Goal: Task Accomplishment & Management: Manage account settings

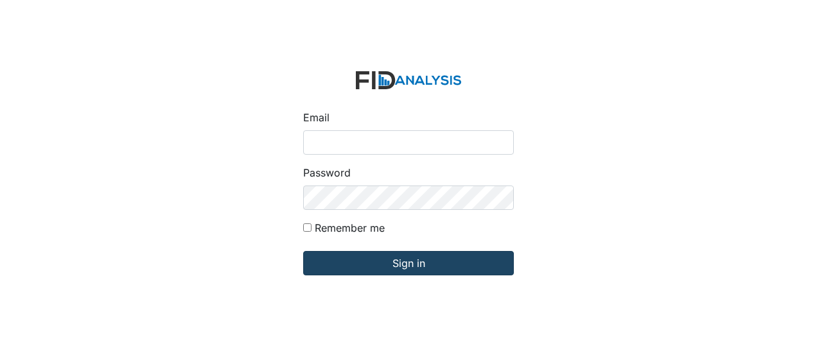
type input "Jbryant@lifeincorporated.com"
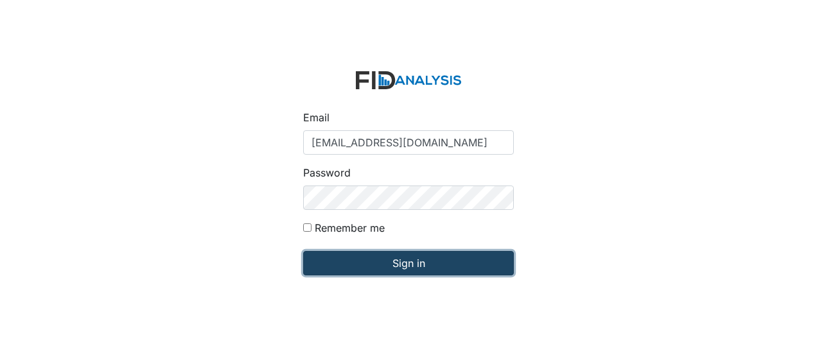
click at [357, 261] on input "Sign in" at bounding box center [408, 263] width 211 height 24
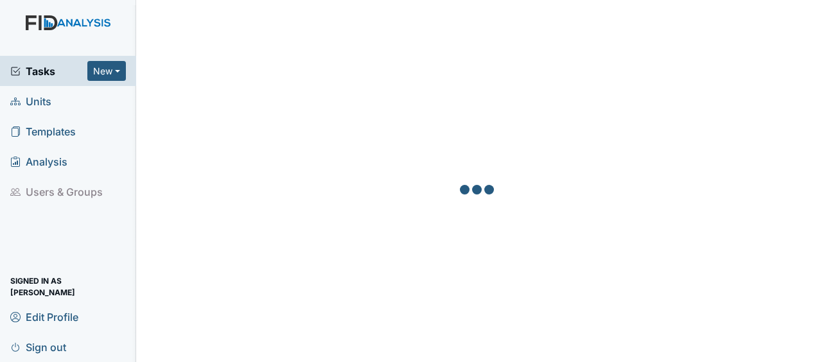
click at [57, 105] on link "Units" at bounding box center [68, 101] width 136 height 30
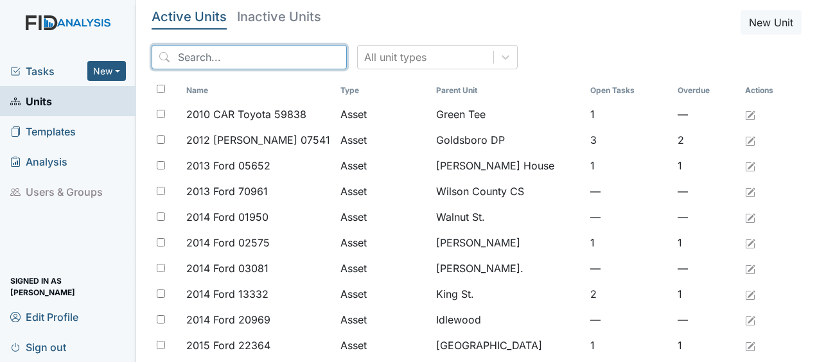
click at [224, 54] on input "search" at bounding box center [249, 57] width 195 height 24
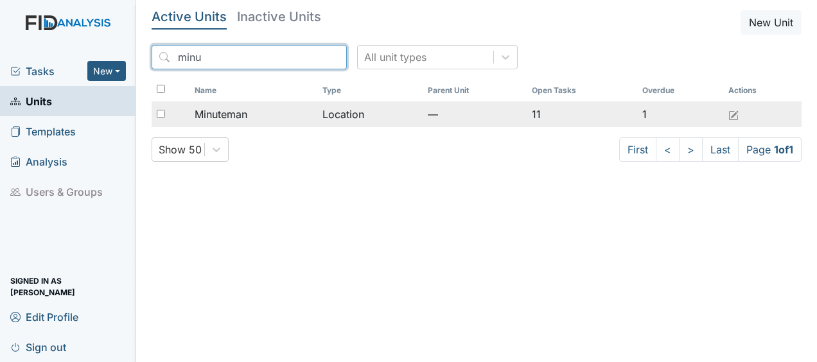
type input "minu"
click at [224, 111] on span "Minuteman" at bounding box center [221, 114] width 53 height 15
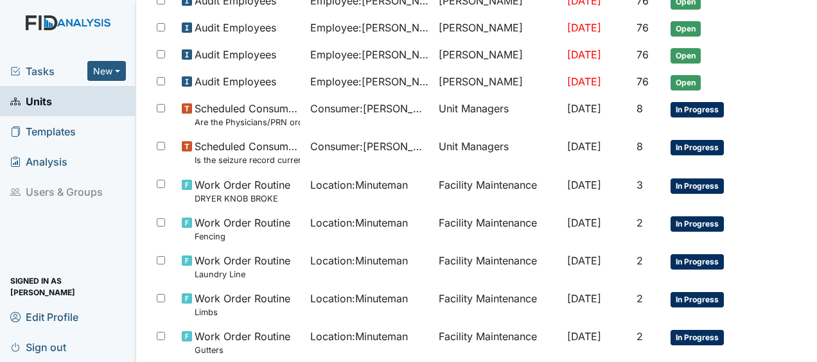
scroll to position [462, 0]
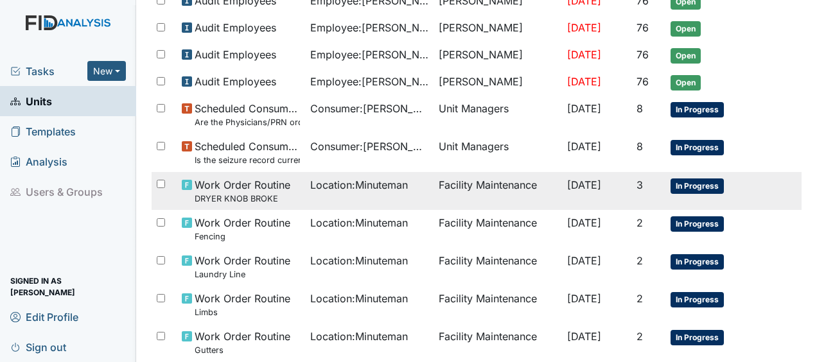
click at [236, 180] on span "Work Order Routine DRYER KNOB BROKE" at bounding box center [243, 191] width 96 height 28
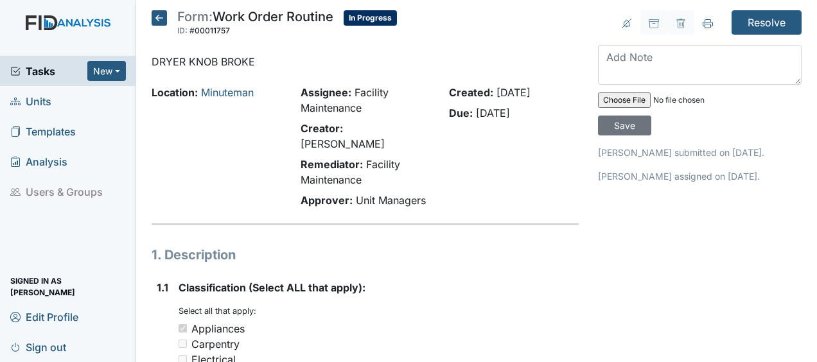
click at [236, 180] on div "Location: Minuteman" at bounding box center [216, 149] width 149 height 128
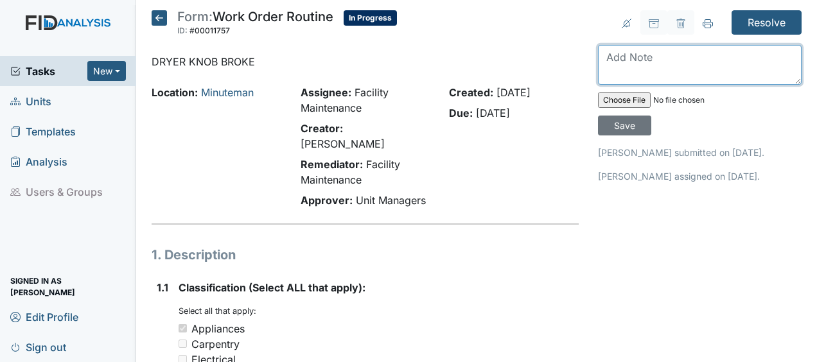
click at [613, 58] on textarea at bounding box center [700, 65] width 204 height 40
type textarea "replaced dryer JB"
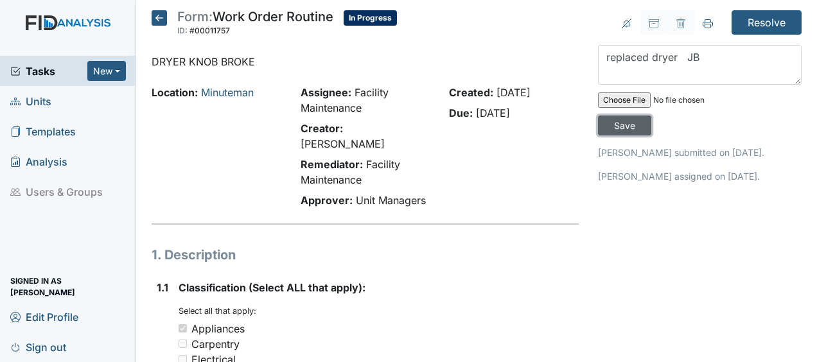
click at [630, 123] on input "Save" at bounding box center [624, 126] width 53 height 20
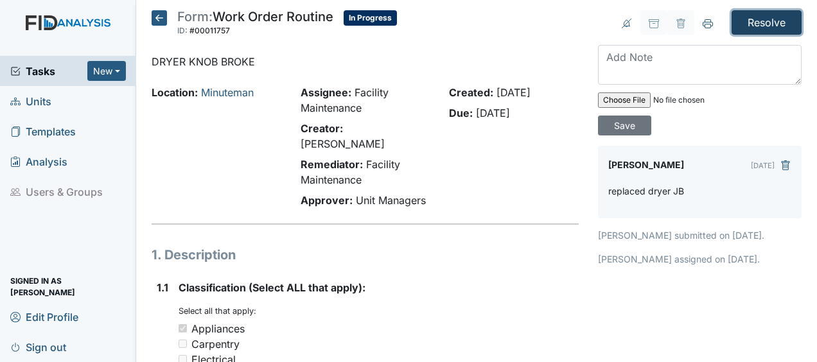
click at [743, 19] on input "Resolve" at bounding box center [767, 22] width 70 height 24
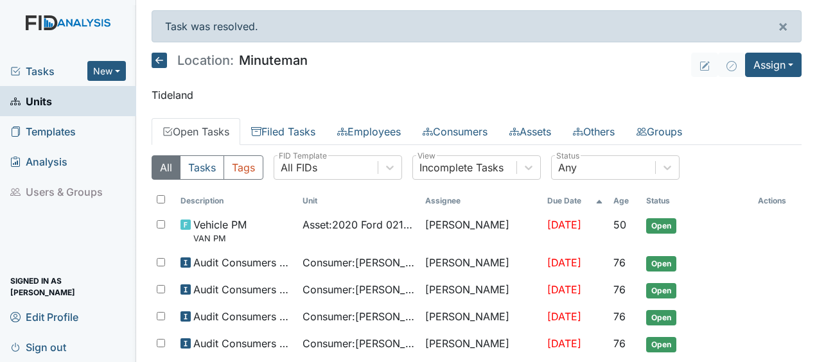
click at [161, 59] on icon at bounding box center [159, 60] width 15 height 15
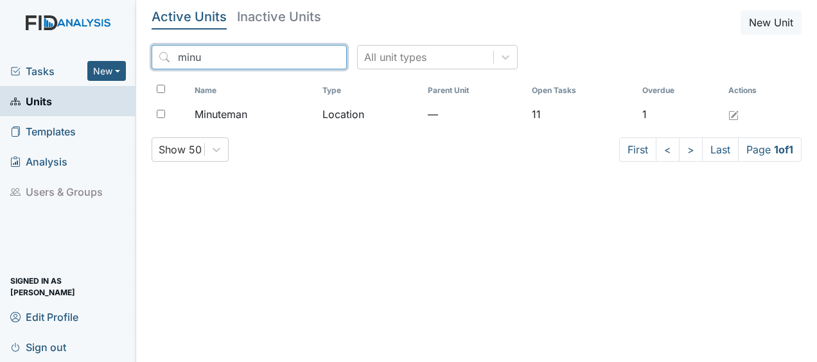
click at [306, 57] on input "minu" at bounding box center [249, 57] width 195 height 24
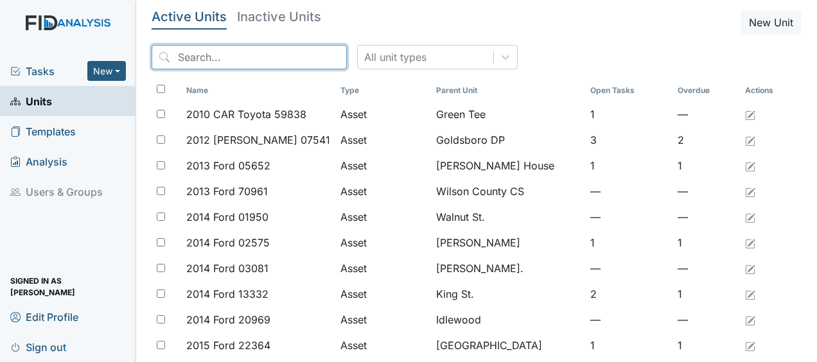
click at [306, 57] on input "search" at bounding box center [249, 57] width 195 height 24
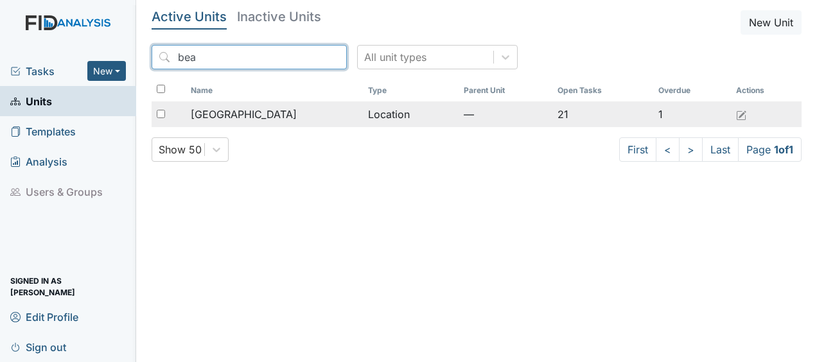
type input "bea"
click at [238, 114] on span "[GEOGRAPHIC_DATA]" at bounding box center [244, 114] width 106 height 15
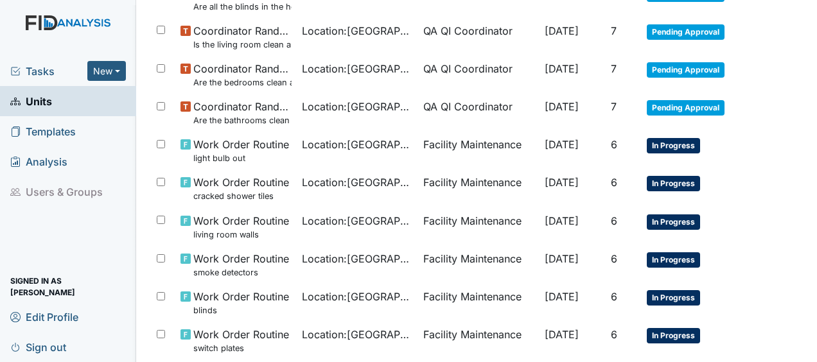
scroll to position [495, 0]
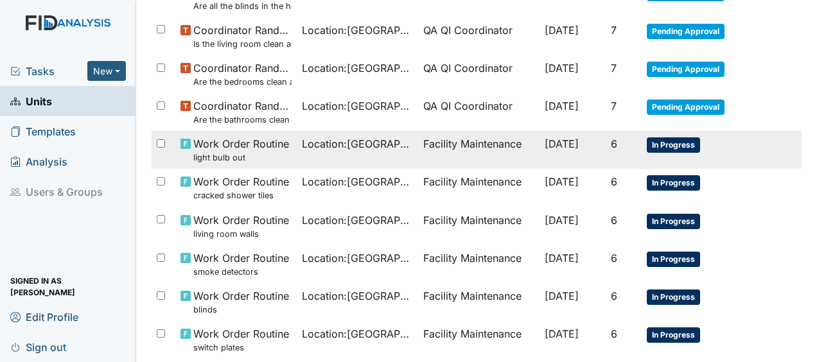
click at [259, 152] on small "light bulb out" at bounding box center [241, 158] width 96 height 12
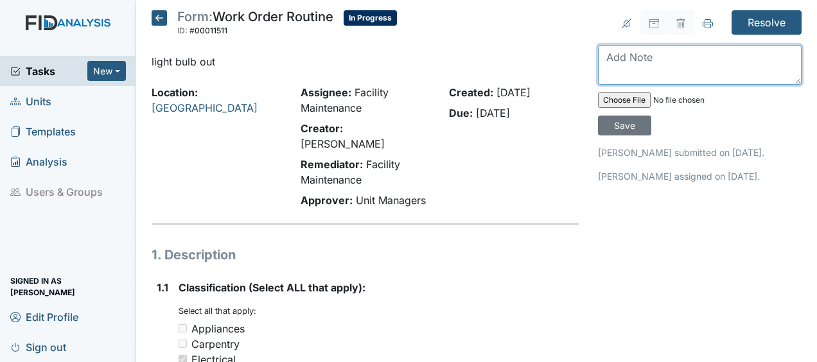
click at [602, 59] on textarea at bounding box center [700, 65] width 204 height 40
type textarea "replaced bulbs JB"
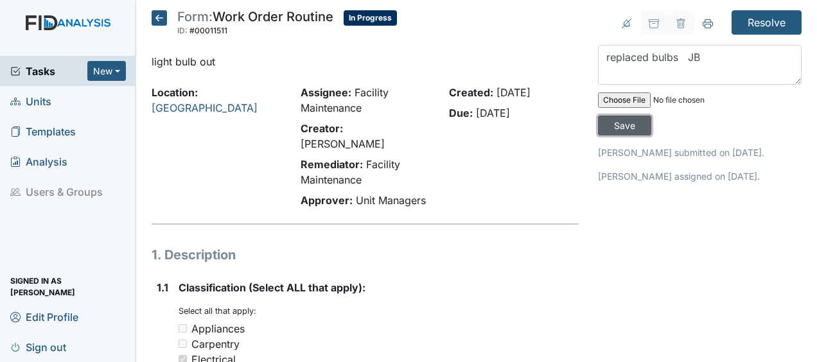
click at [618, 123] on input "Save" at bounding box center [624, 126] width 53 height 20
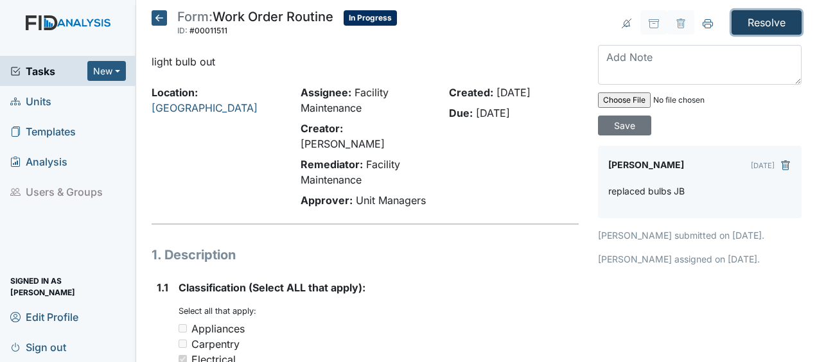
click at [755, 19] on input "Resolve" at bounding box center [767, 22] width 70 height 24
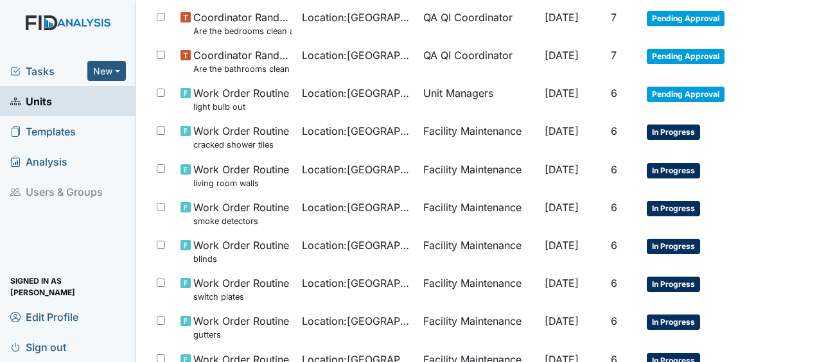
scroll to position [588, 0]
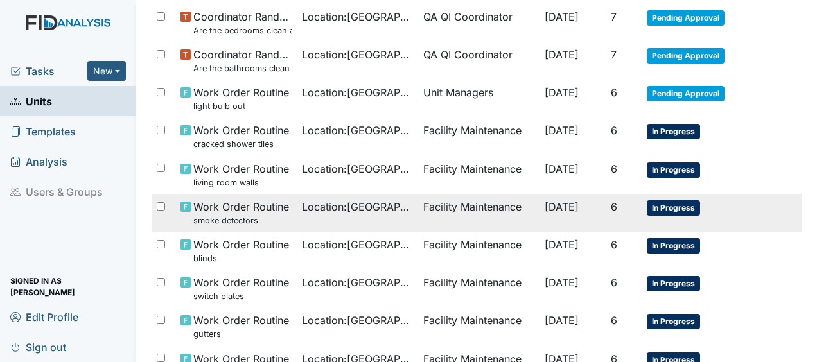
click at [449, 207] on td "Facility Maintenance" at bounding box center [478, 213] width 121 height 38
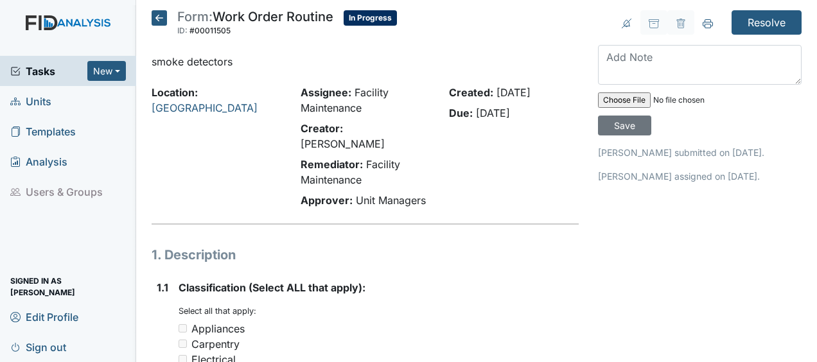
click at [457, 191] on div "Created: Aug 29, 2025 Due: Sep 13, 2025" at bounding box center [513, 149] width 149 height 128
click at [507, 146] on div "Created: Aug 29, 2025 Due: Sep 13, 2025" at bounding box center [513, 149] width 149 height 128
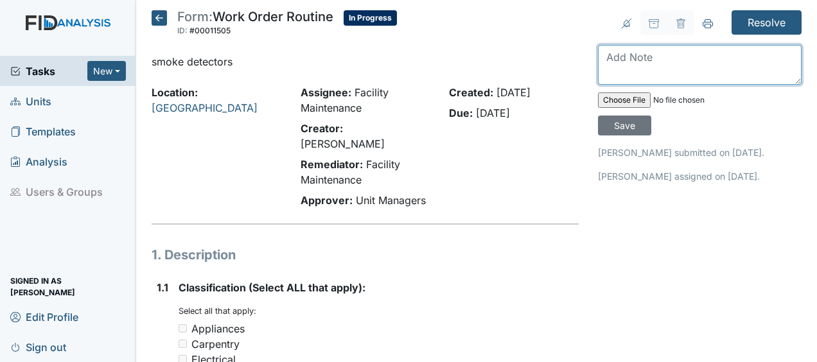
click at [602, 60] on textarea at bounding box center [700, 65] width 204 height 40
type textarea "repaired JB"
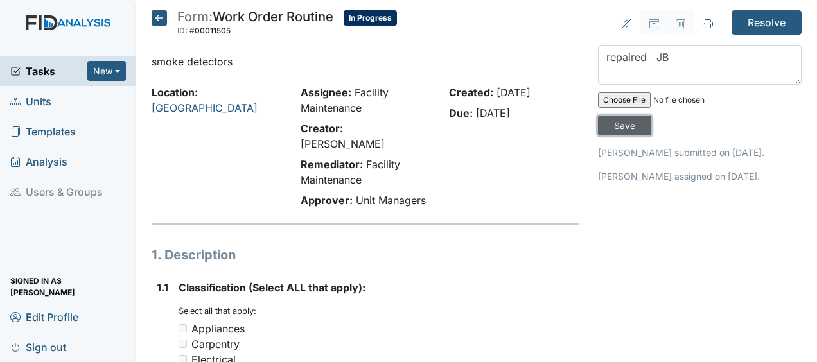
click at [622, 125] on input "Save" at bounding box center [624, 126] width 53 height 20
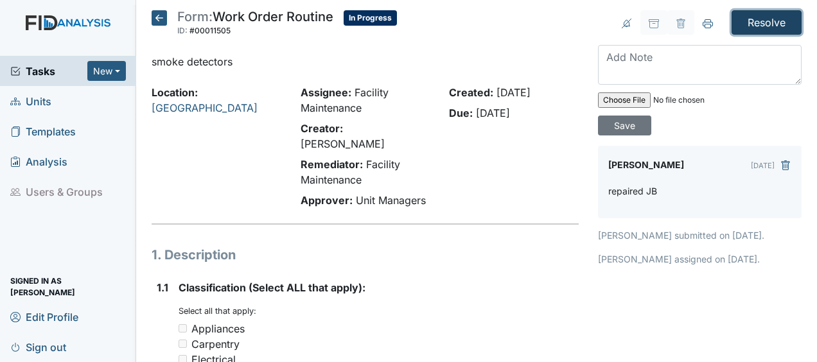
click at [755, 20] on input "Resolve" at bounding box center [767, 22] width 70 height 24
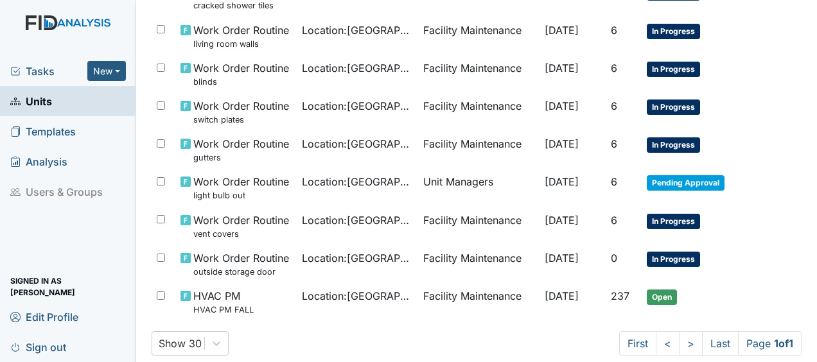
scroll to position [728, 0]
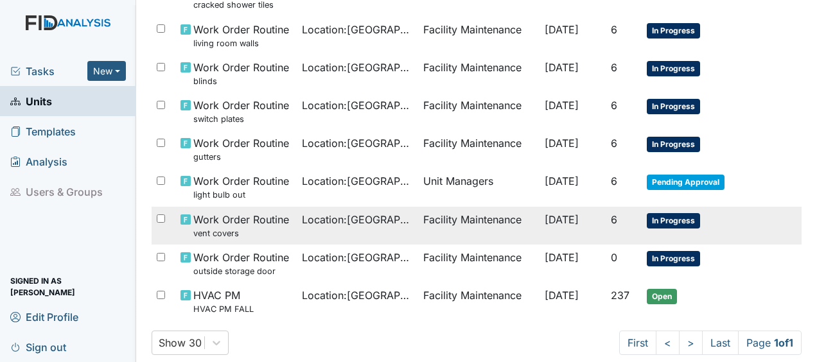
click at [447, 220] on td "Facility Maintenance" at bounding box center [478, 226] width 121 height 38
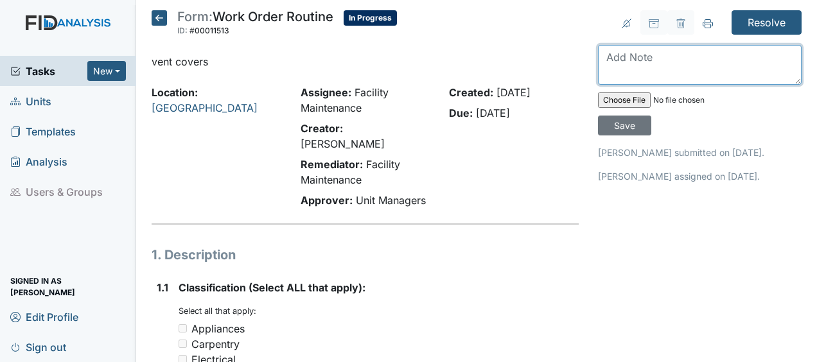
click at [615, 60] on textarea at bounding box center [700, 65] width 204 height 40
type textarea "replaced/repaired JB"
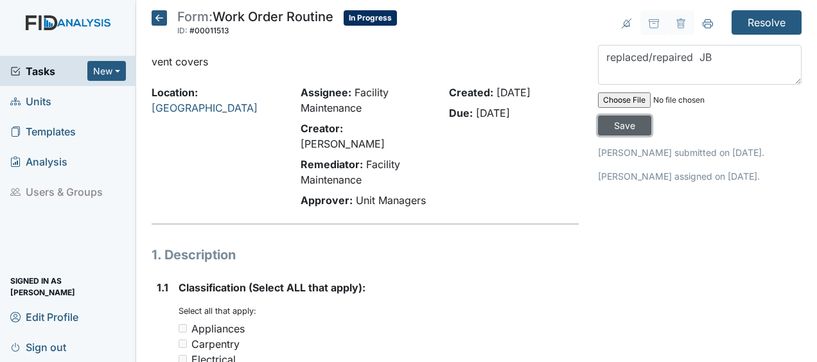
click at [614, 123] on input "Save" at bounding box center [624, 126] width 53 height 20
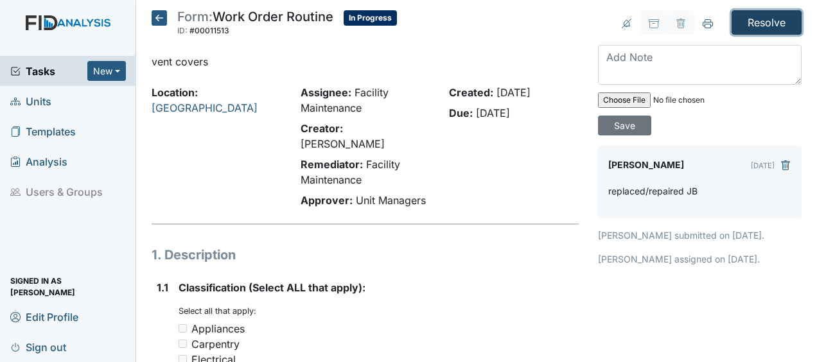
click at [769, 15] on input "Resolve" at bounding box center [767, 22] width 70 height 24
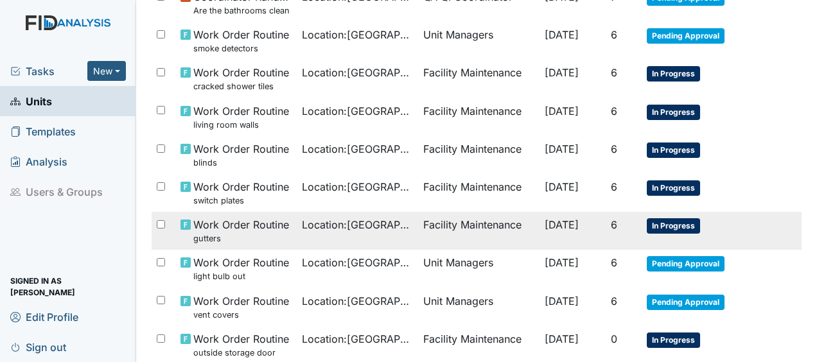
scroll to position [646, 0]
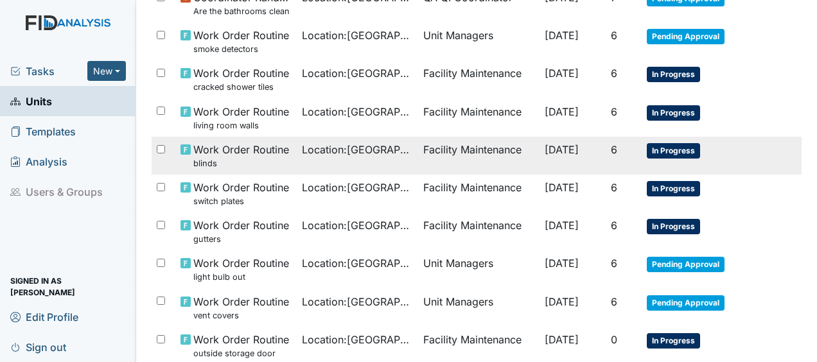
click at [559, 148] on span "[DATE]" at bounding box center [562, 149] width 34 height 13
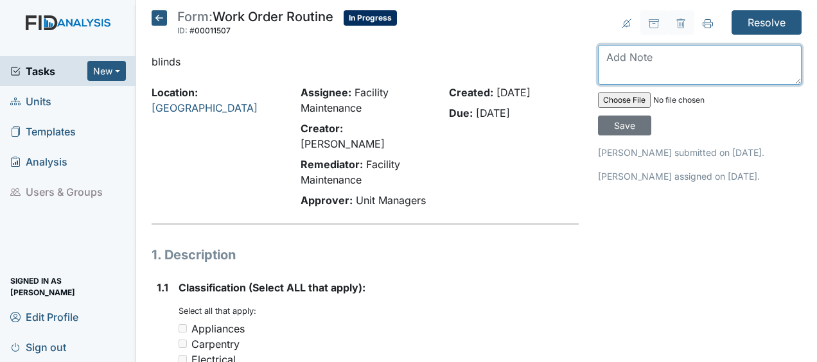
click at [627, 60] on textarea at bounding box center [700, 65] width 204 height 40
type textarea "replaced JB"
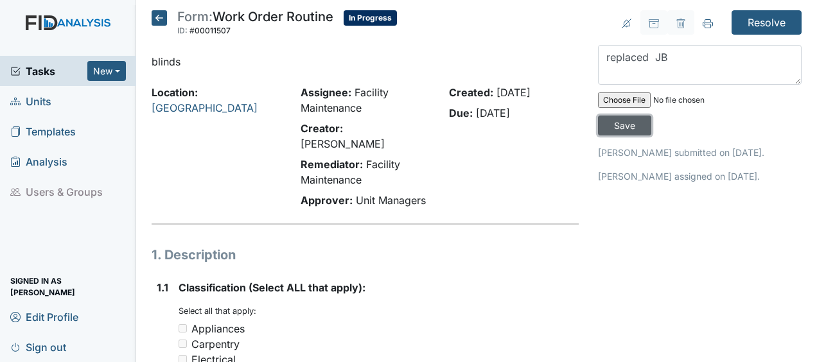
click at [616, 125] on input "Save" at bounding box center [624, 126] width 53 height 20
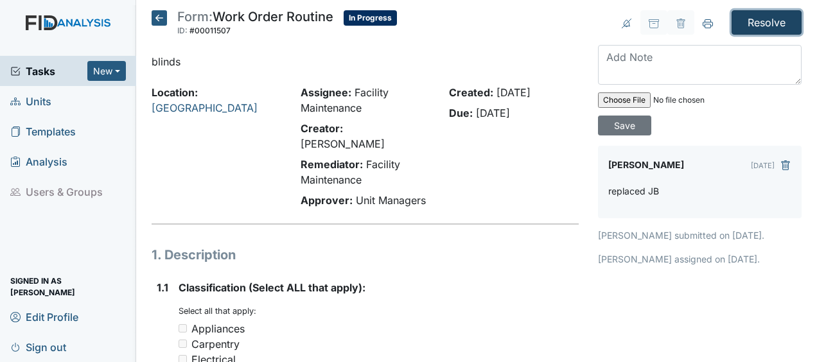
click at [741, 22] on input "Resolve" at bounding box center [767, 22] width 70 height 24
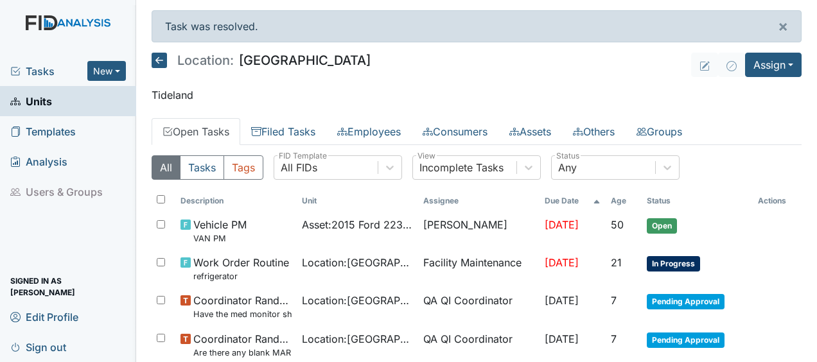
click at [159, 58] on icon at bounding box center [159, 60] width 15 height 15
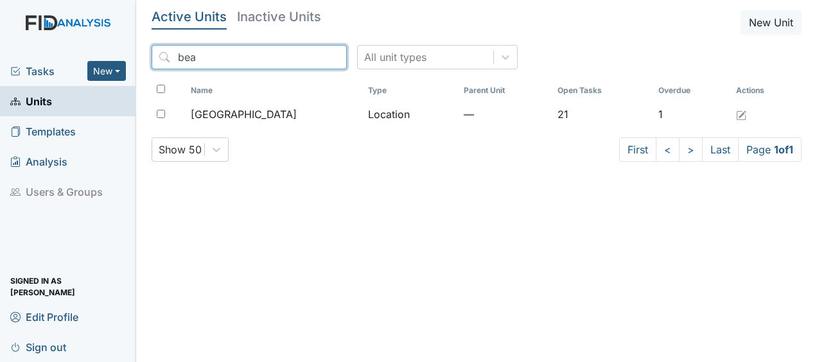
click at [309, 57] on input "bea" at bounding box center [249, 57] width 195 height 24
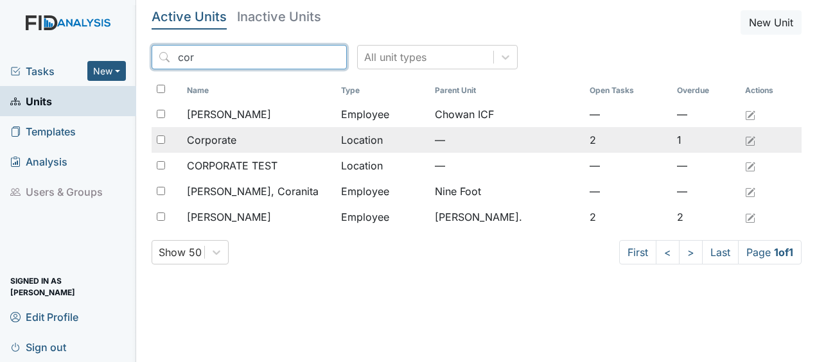
type input "cor"
click at [366, 139] on td "Location" at bounding box center [383, 140] width 94 height 26
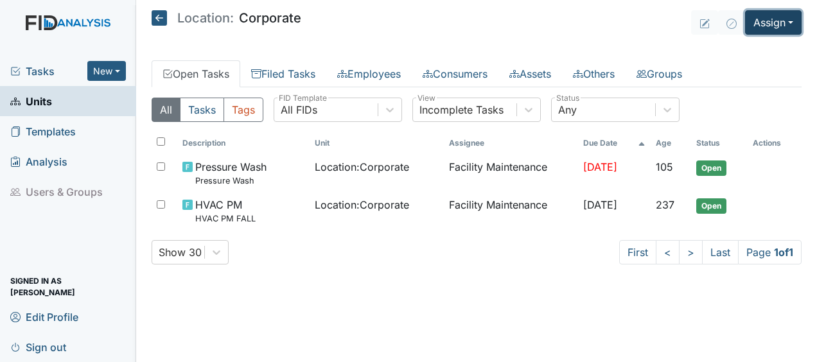
click at [772, 22] on button "Assign" at bounding box center [773, 22] width 57 height 24
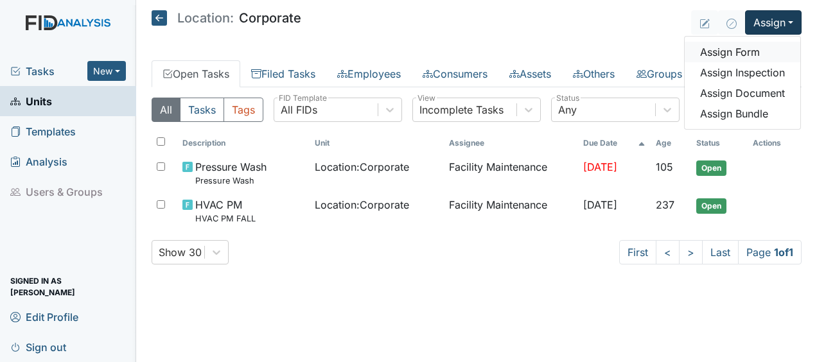
click at [748, 53] on link "Assign Form" at bounding box center [743, 52] width 116 height 21
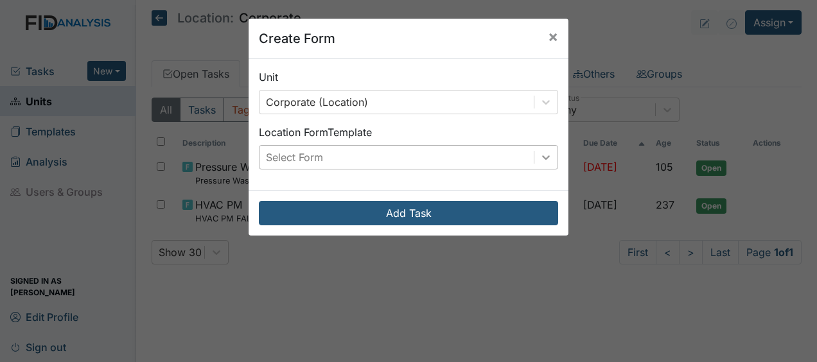
click at [543, 152] on icon at bounding box center [546, 157] width 13 height 13
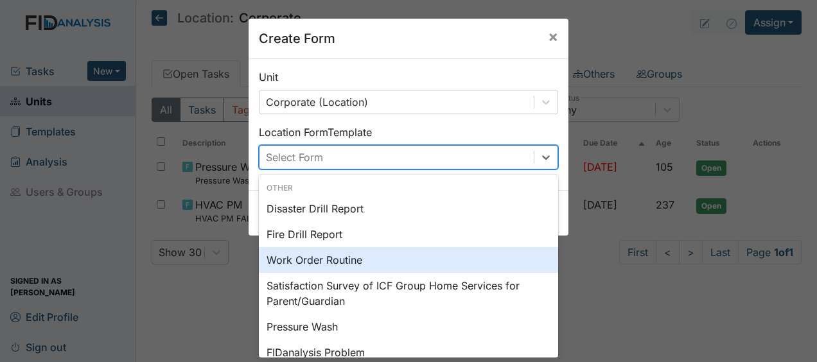
click at [385, 261] on div "Work Order Routine" at bounding box center [408, 260] width 299 height 26
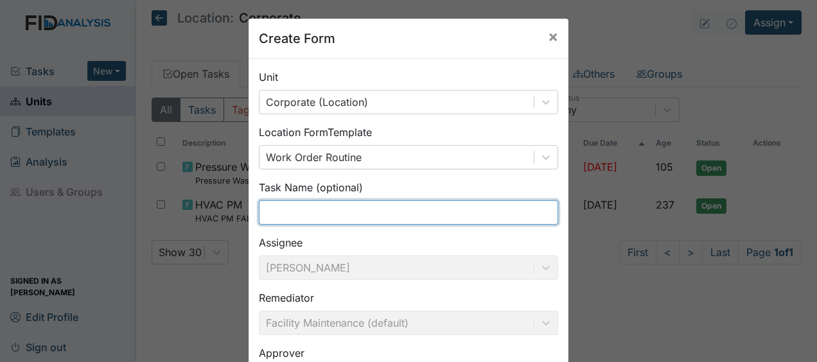
click at [311, 215] on input "text" at bounding box center [408, 212] width 299 height 24
type input "cut grass"
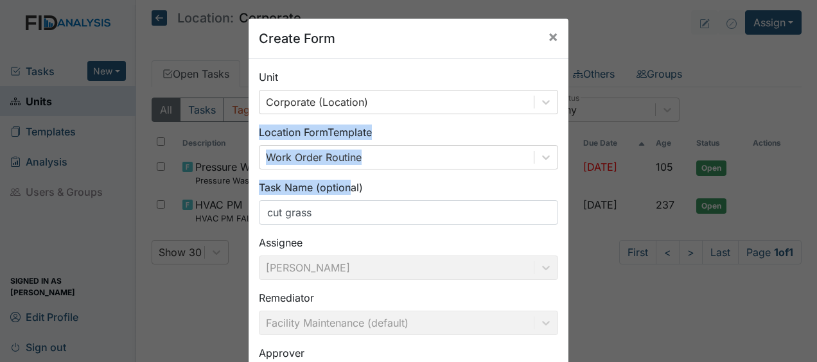
drag, startPoint x: 340, startPoint y: 180, endPoint x: 351, endPoint y: 75, distance: 105.9
click at [351, 75] on div "Unit Corporate (Location) Location Form Template Work Order Routine Task Name (…" at bounding box center [409, 262] width 320 height 407
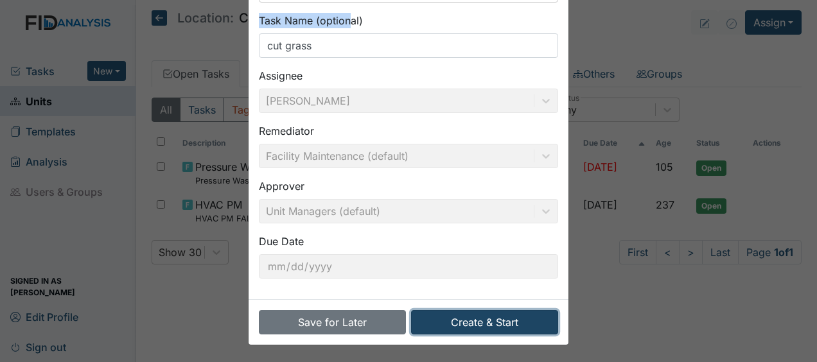
click at [462, 315] on button "Create & Start" at bounding box center [484, 322] width 147 height 24
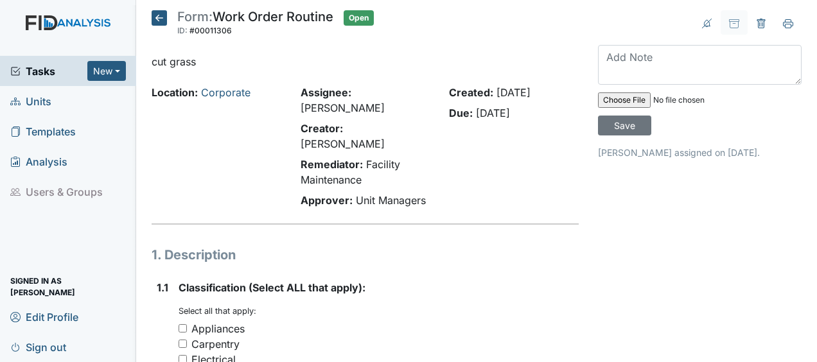
click at [452, 149] on div "Created: [DATE] Due: [DATE]" at bounding box center [513, 149] width 149 height 128
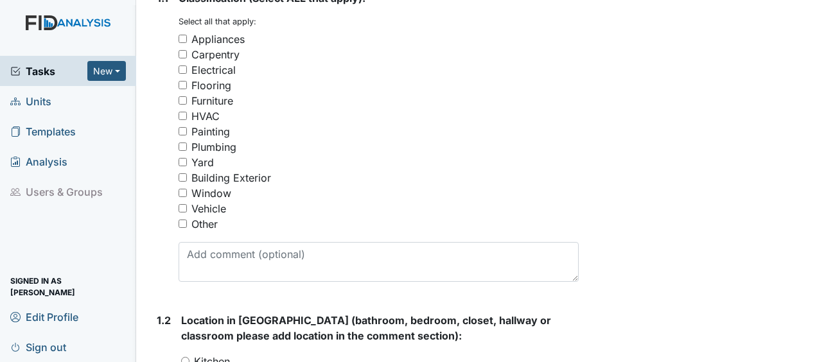
scroll to position [287, 0]
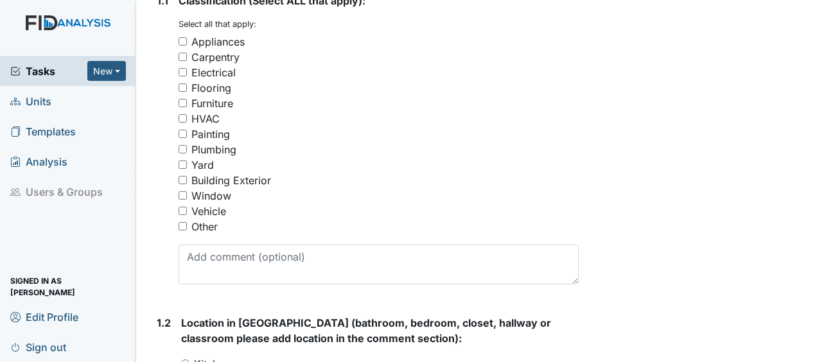
click at [182, 222] on input "Other" at bounding box center [183, 226] width 8 height 8
checkbox input "true"
click at [180, 161] on input "Yard" at bounding box center [183, 165] width 8 height 8
checkbox input "false"
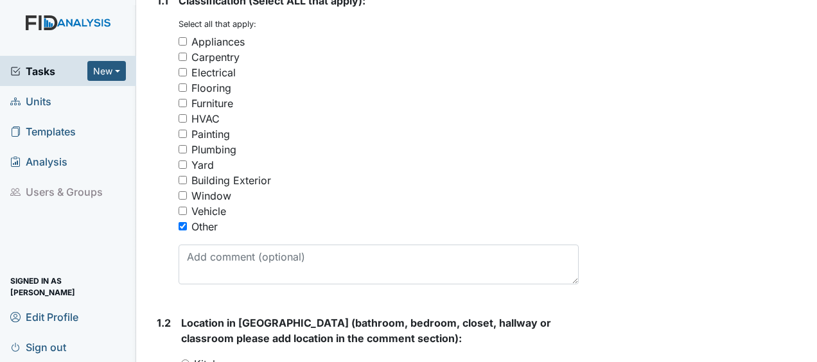
click at [181, 222] on input "Other" at bounding box center [183, 226] width 8 height 8
checkbox input "false"
click at [181, 161] on input "Yard" at bounding box center [183, 165] width 8 height 8
checkbox input "true"
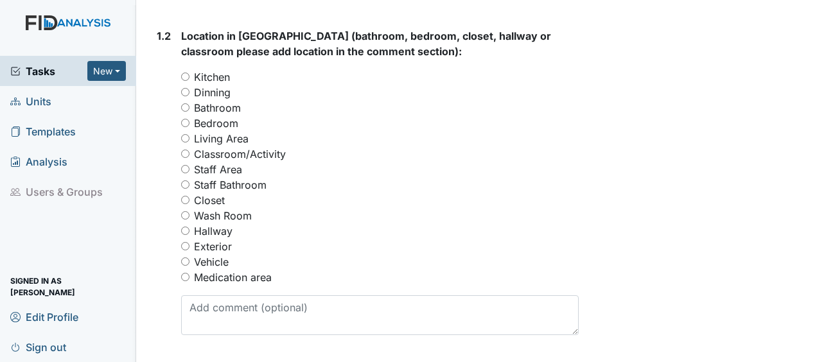
scroll to position [577, 0]
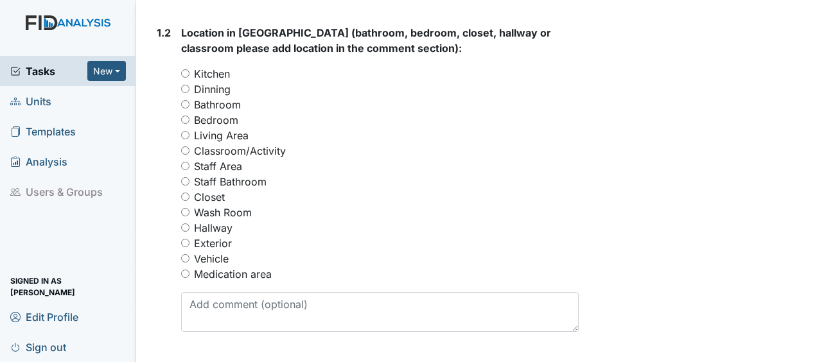
click at [187, 239] on input "Exterior" at bounding box center [185, 243] width 8 height 8
radio input "true"
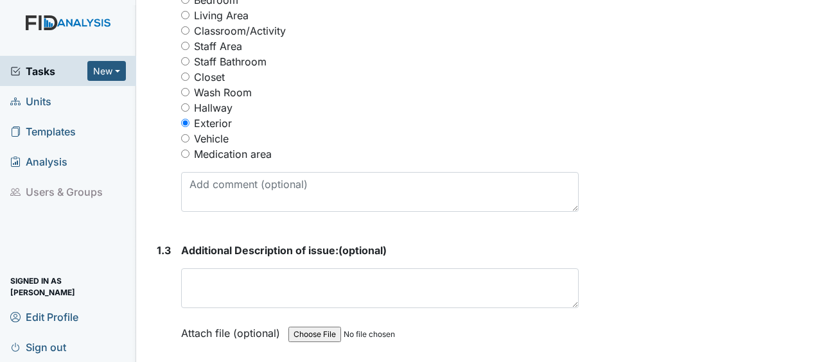
scroll to position [697, 0]
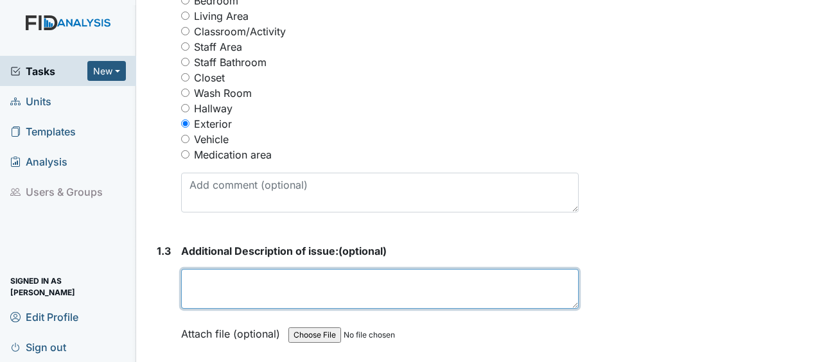
click at [198, 269] on textarea at bounding box center [380, 289] width 398 height 40
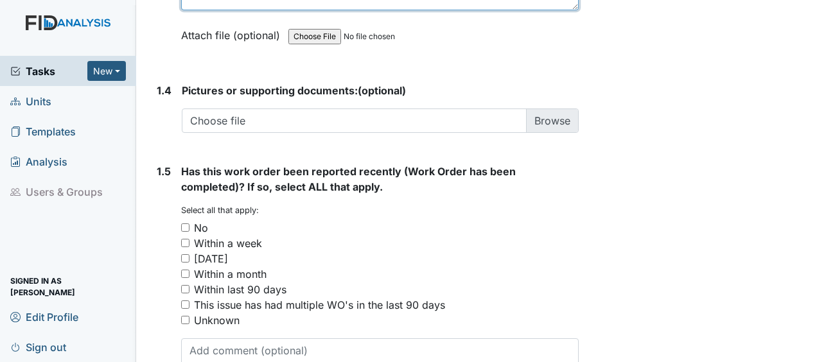
scroll to position [1043, 0]
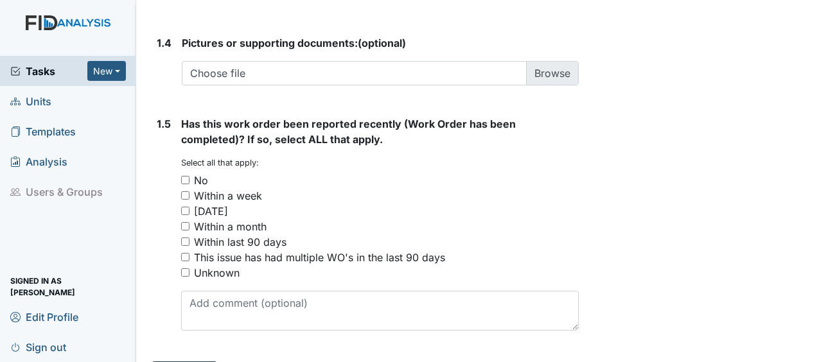
type textarea "cut grass"
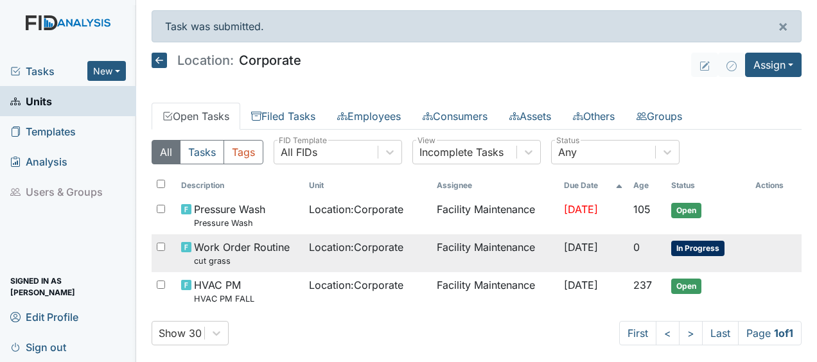
click at [683, 249] on span "In Progress" at bounding box center [697, 248] width 53 height 15
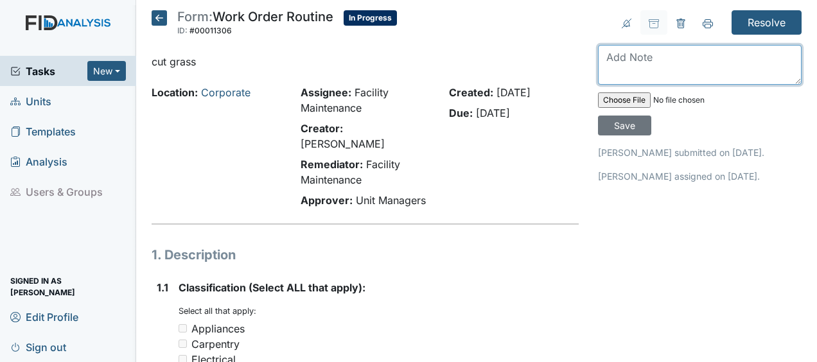
click at [622, 57] on textarea at bounding box center [700, 65] width 204 height 40
type textarea "cut grass JB"
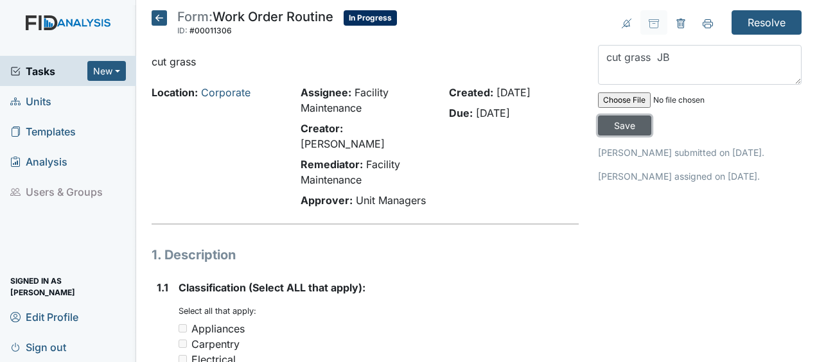
click at [615, 125] on input "Save" at bounding box center [624, 126] width 53 height 20
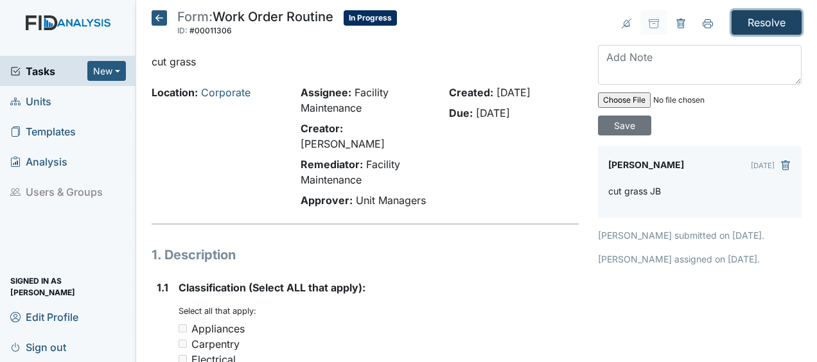
click at [758, 19] on input "Resolve" at bounding box center [767, 22] width 70 height 24
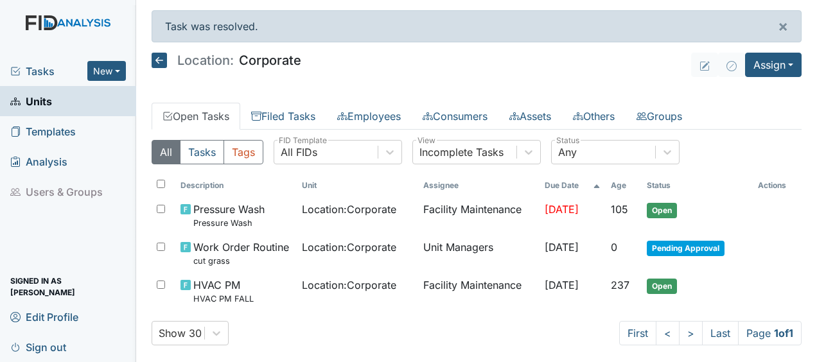
click at [160, 63] on icon at bounding box center [159, 60] width 15 height 15
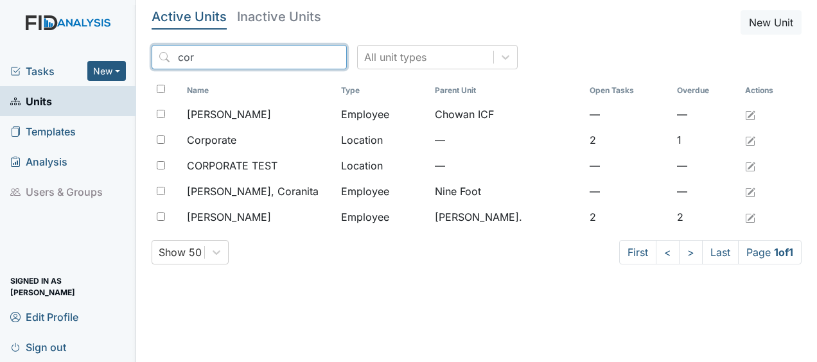
click at [309, 56] on input "cor" at bounding box center [249, 57] width 195 height 24
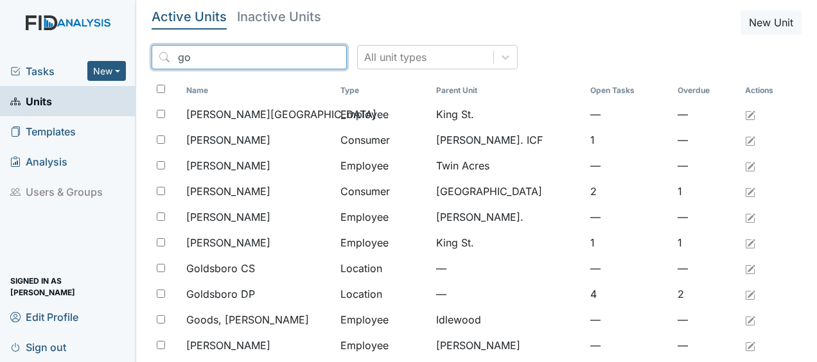
type input "g"
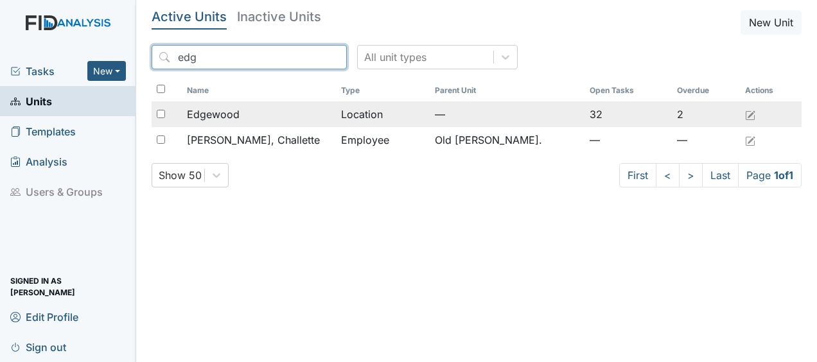
type input "edg"
click at [229, 118] on span "Edgewood" at bounding box center [213, 114] width 53 height 15
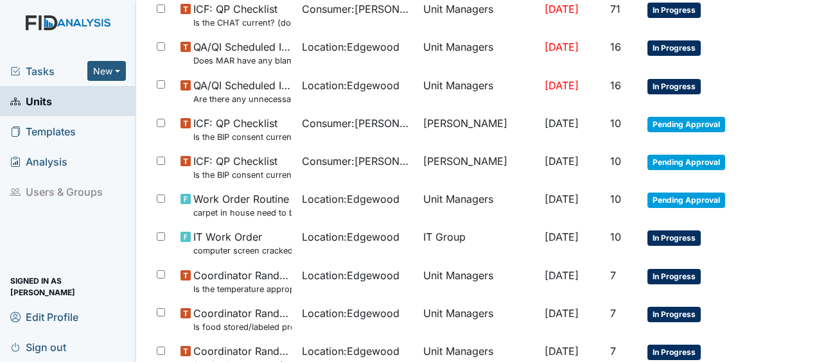
scroll to position [250, 0]
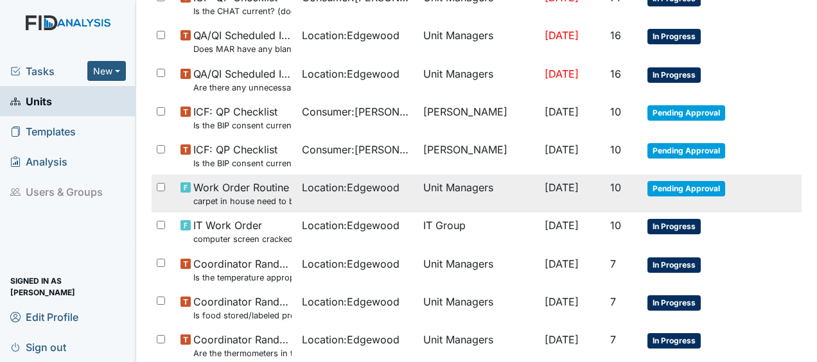
click at [245, 189] on span "Work Order Routine carpet in house need to be clean" at bounding box center [242, 194] width 98 height 28
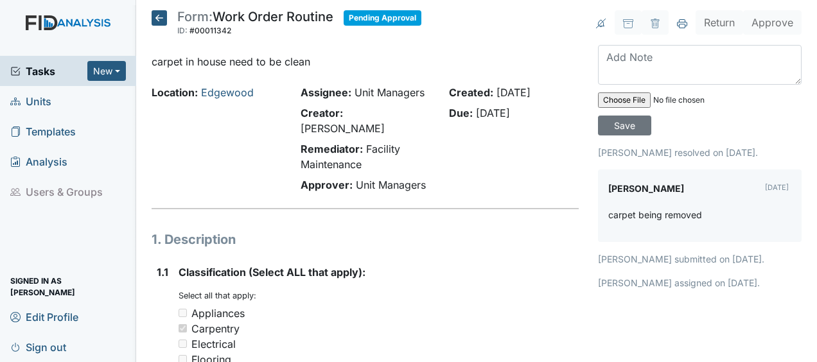
click at [159, 13] on icon at bounding box center [159, 17] width 15 height 15
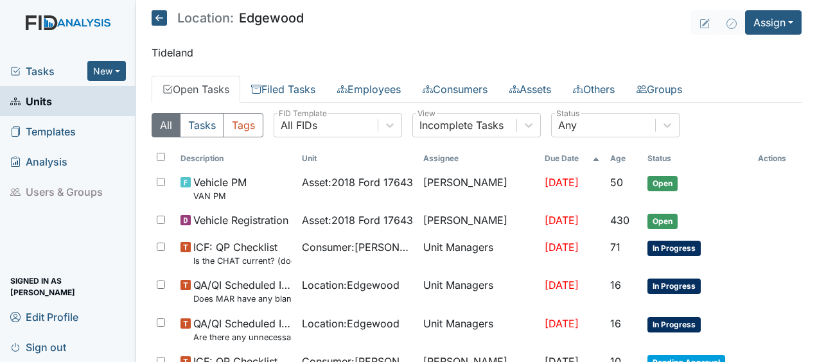
click at [161, 20] on icon at bounding box center [159, 17] width 15 height 15
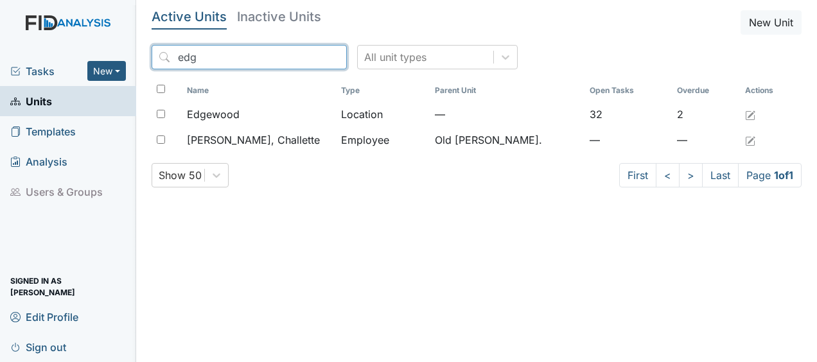
click at [306, 55] on input "edg" at bounding box center [249, 57] width 195 height 24
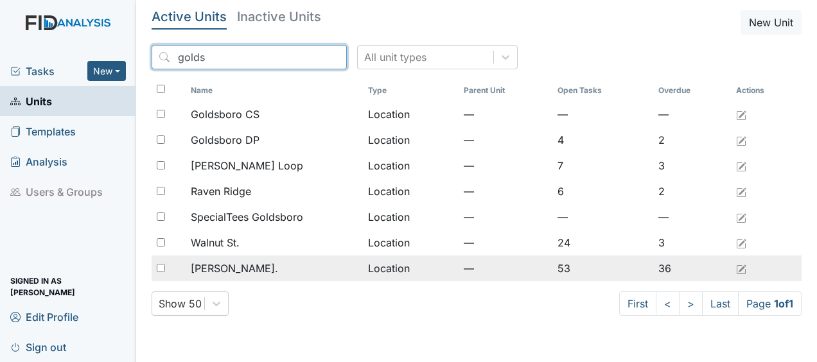
type input "golds"
click at [388, 267] on td "Location" at bounding box center [411, 269] width 96 height 26
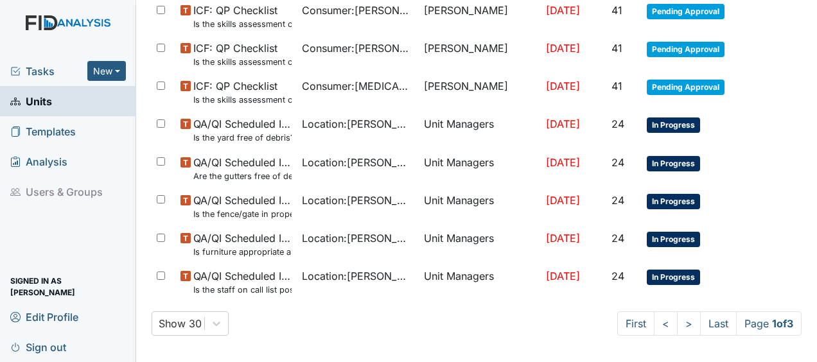
scroll to position [987, 0]
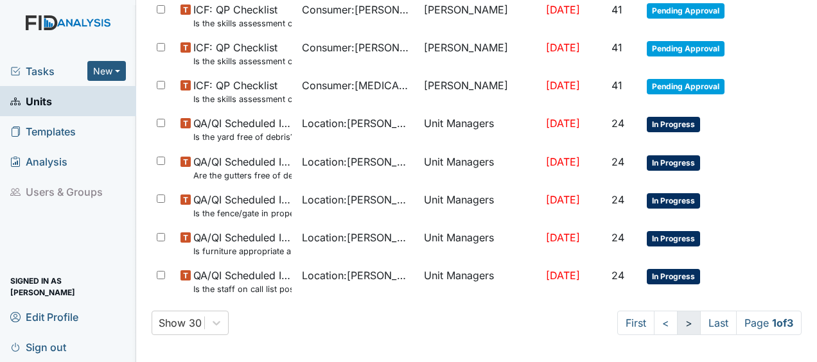
click at [677, 323] on link ">" at bounding box center [689, 323] width 24 height 24
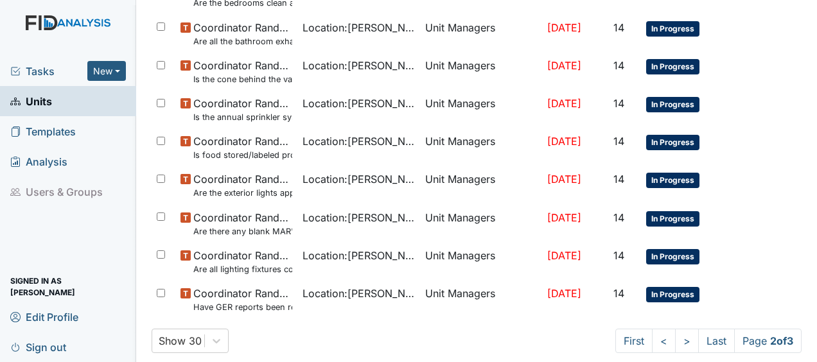
scroll to position [978, 0]
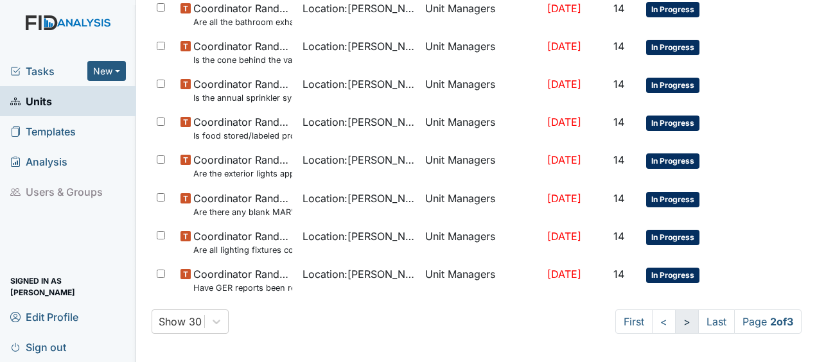
click at [675, 320] on link ">" at bounding box center [687, 322] width 24 height 24
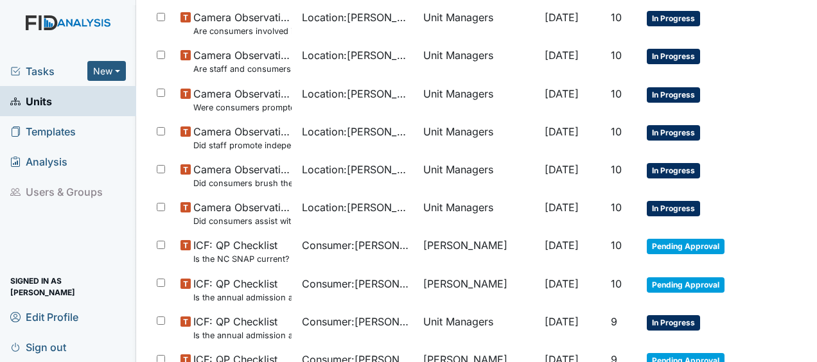
scroll to position [0, 0]
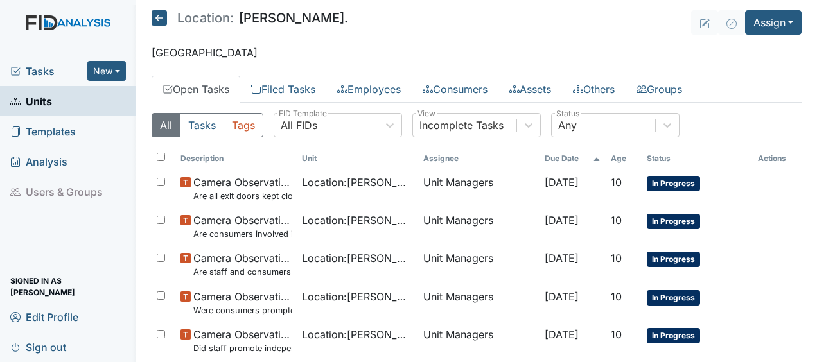
click at [159, 21] on icon at bounding box center [159, 17] width 15 height 15
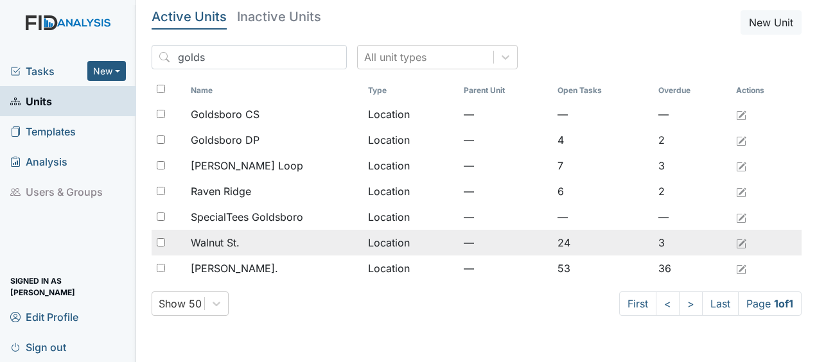
click at [230, 245] on span "Walnut St." at bounding box center [215, 242] width 49 height 15
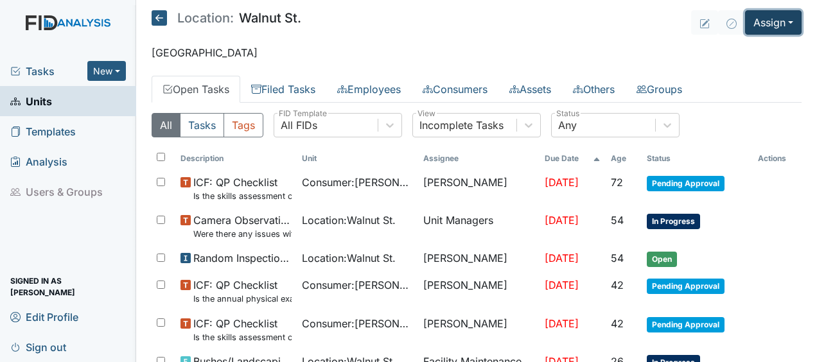
click at [758, 26] on button "Assign" at bounding box center [773, 22] width 57 height 24
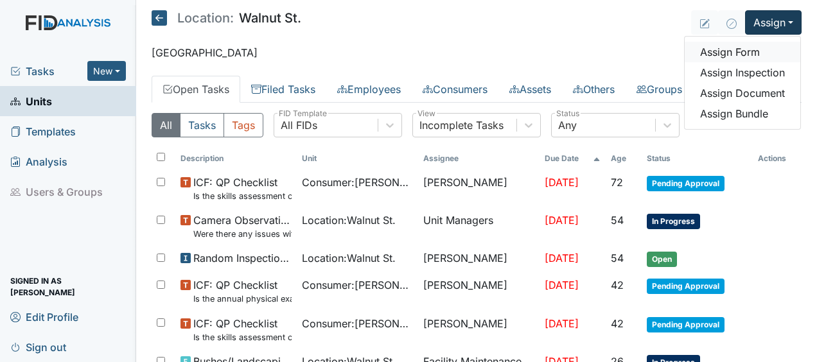
click at [741, 51] on link "Assign Form" at bounding box center [743, 52] width 116 height 21
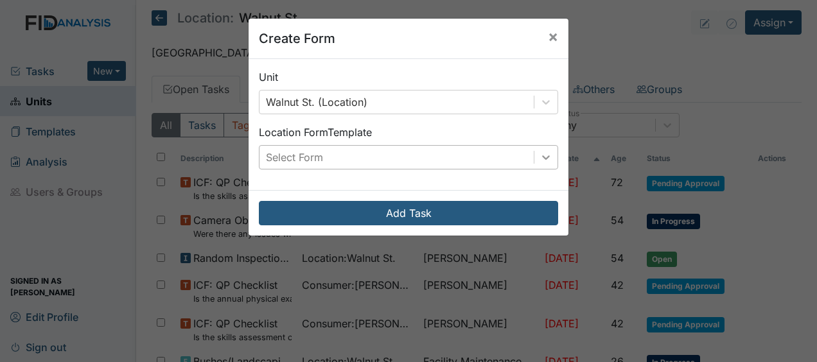
click at [540, 154] on icon at bounding box center [546, 157] width 13 height 13
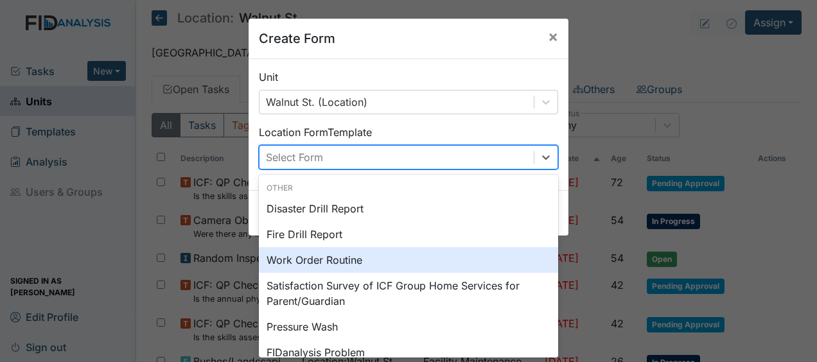
click at [387, 258] on div "Work Order Routine" at bounding box center [408, 260] width 299 height 26
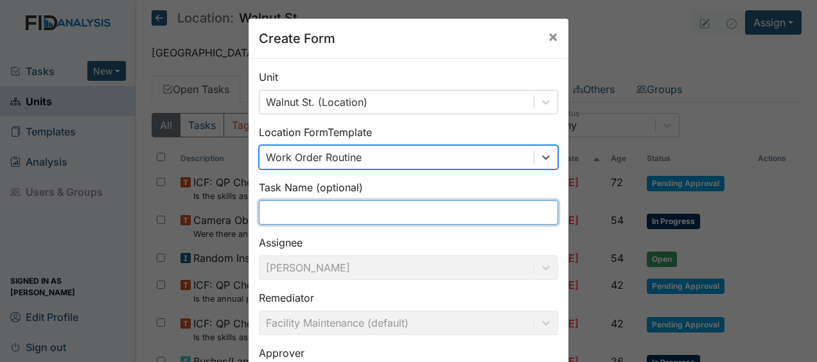
click at [315, 214] on input "text" at bounding box center [408, 212] width 299 height 24
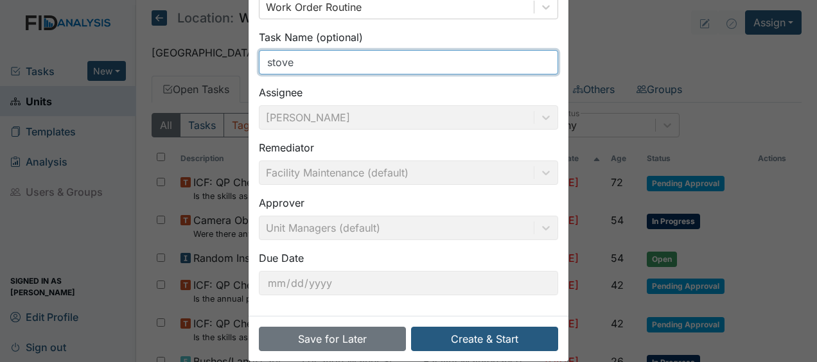
scroll to position [167, 0]
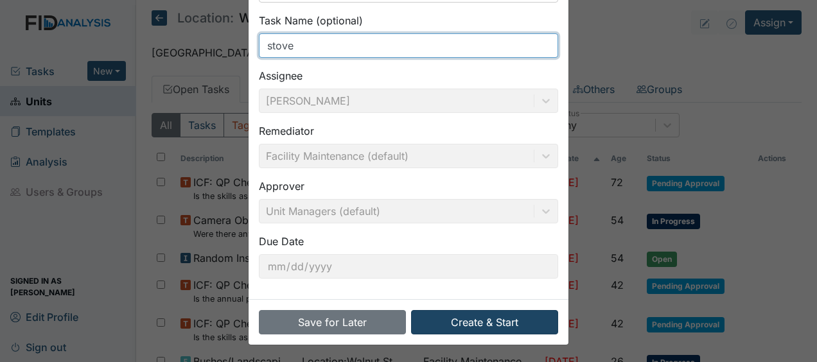
type input "stove"
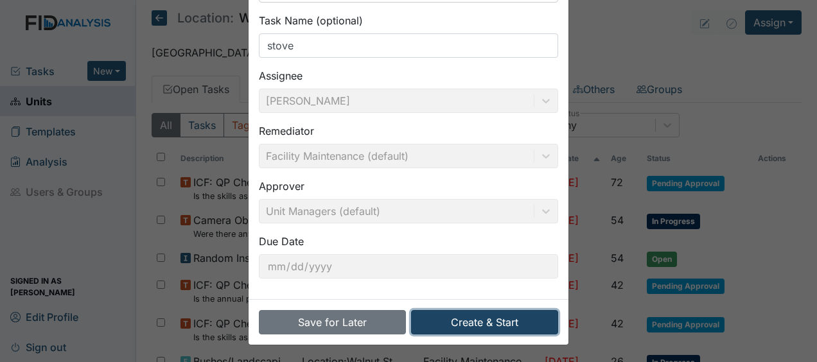
click at [462, 322] on button "Create & Start" at bounding box center [484, 322] width 147 height 24
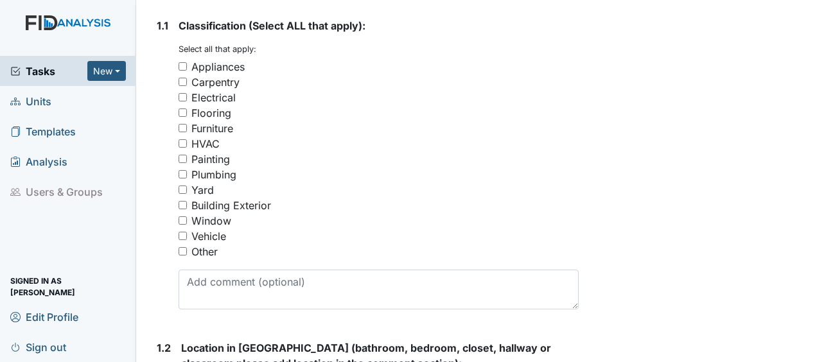
scroll to position [257, 0]
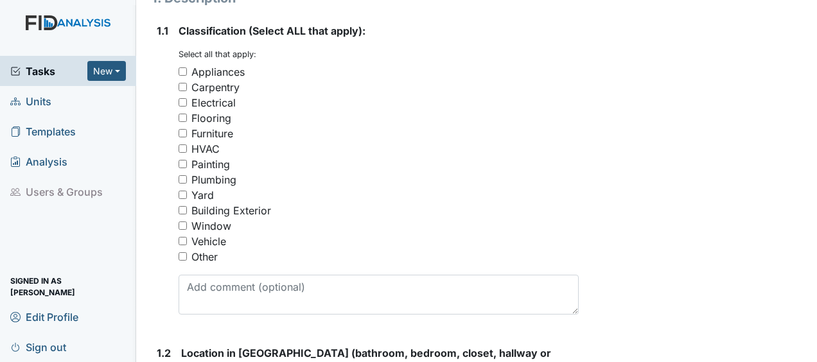
click at [181, 67] on input "Appliances" at bounding box center [183, 71] width 8 height 8
checkbox input "true"
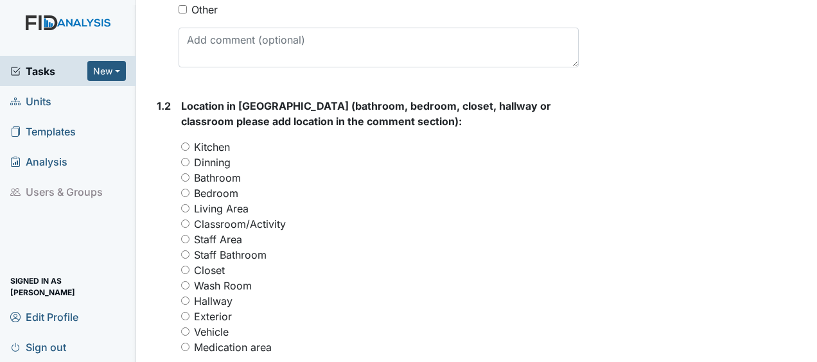
scroll to position [519, 0]
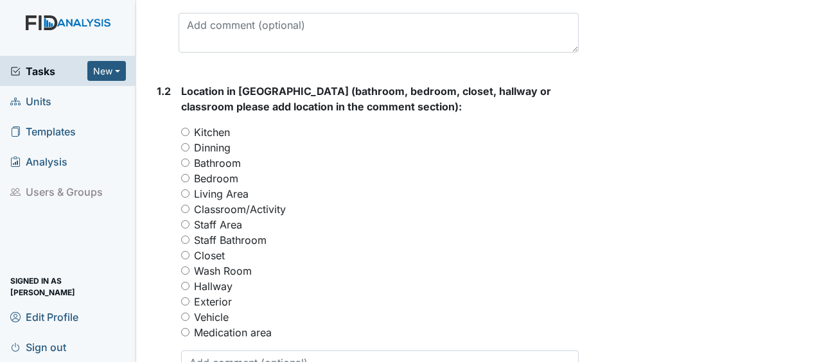
click at [184, 128] on input "Kitchen" at bounding box center [185, 132] width 8 height 8
radio input "true"
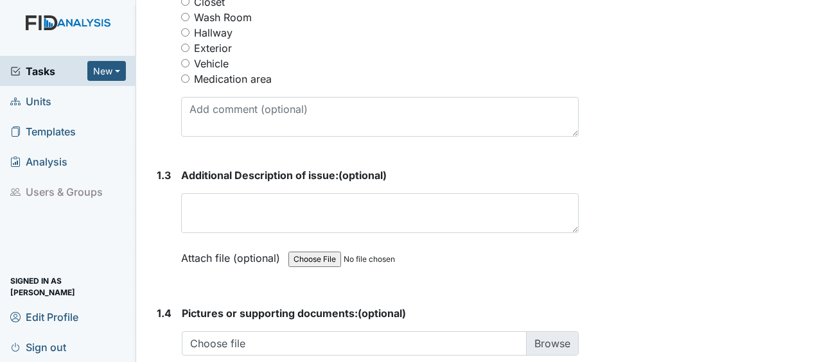
scroll to position [785, 0]
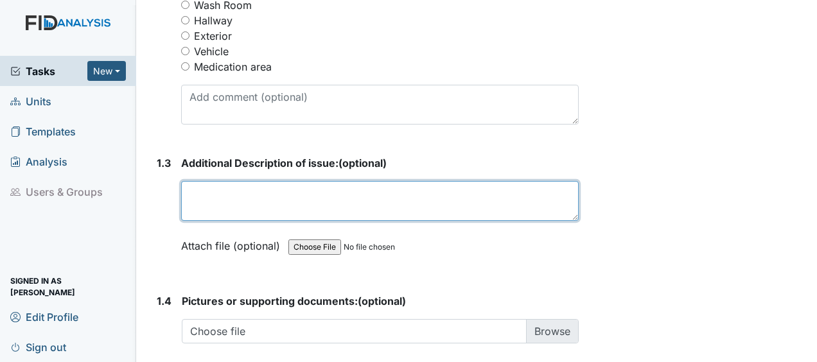
click at [189, 181] on textarea at bounding box center [380, 201] width 398 height 40
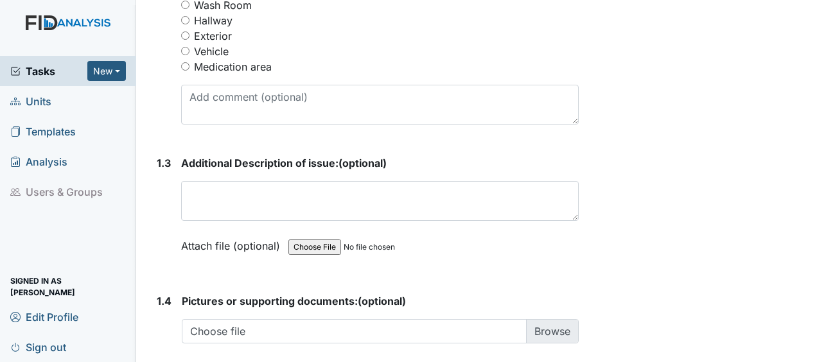
click at [117, 132] on link "Templates" at bounding box center [68, 131] width 136 height 30
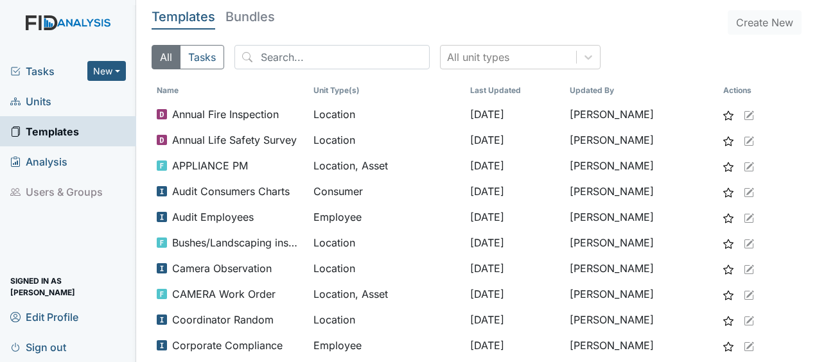
click at [91, 97] on link "Units" at bounding box center [68, 101] width 136 height 30
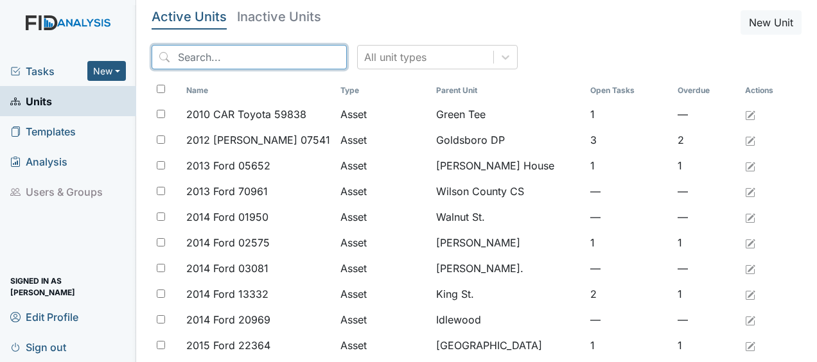
click at [198, 57] on input "search" at bounding box center [249, 57] width 195 height 24
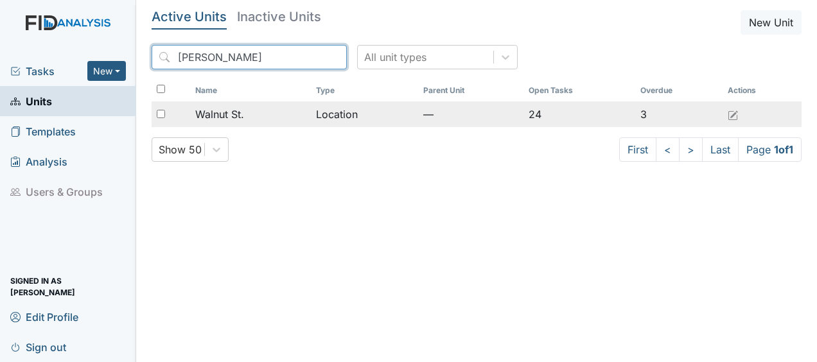
type input "waln"
click at [215, 114] on span "Walnut St." at bounding box center [219, 114] width 49 height 15
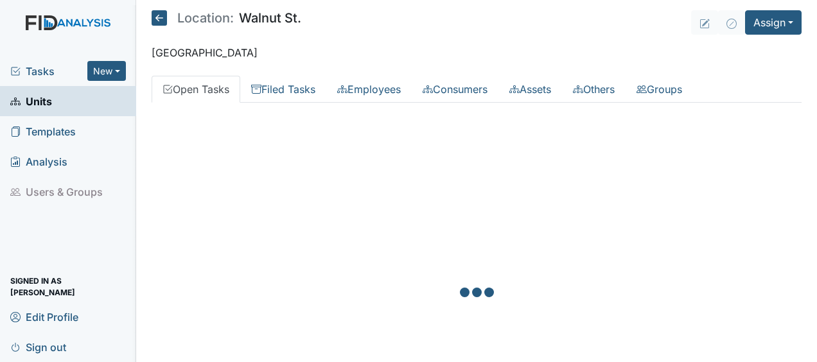
click at [288, 177] on div at bounding box center [477, 294] width 650 height 362
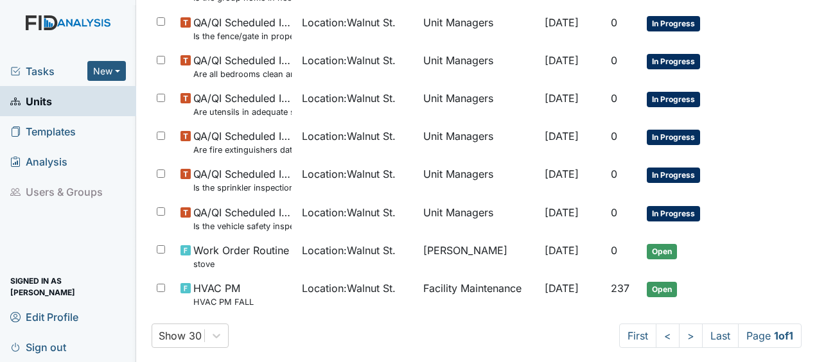
scroll to position [937, 0]
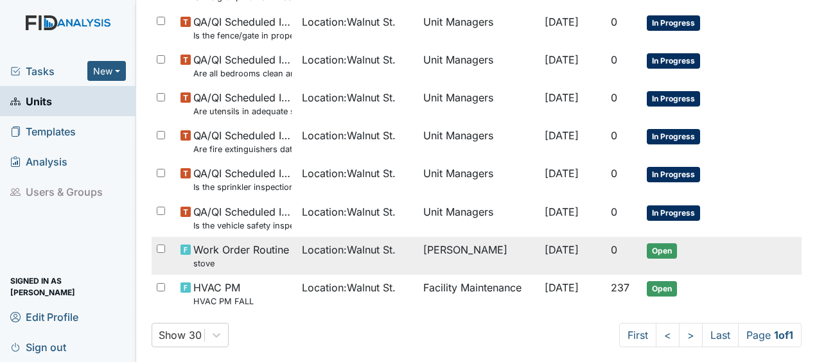
click at [249, 247] on span "Work Order Routine stove" at bounding box center [241, 256] width 96 height 28
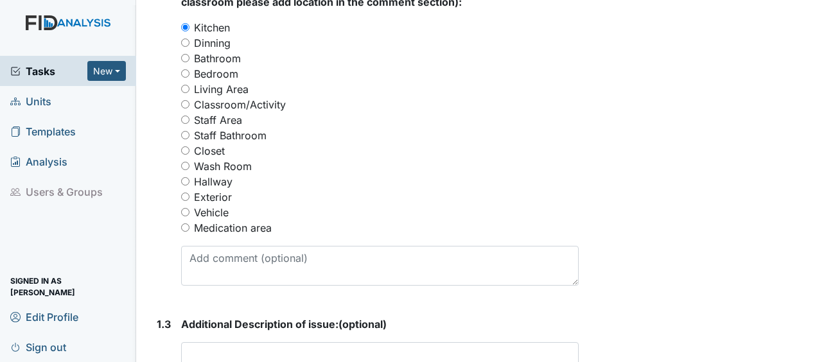
scroll to position [624, 0]
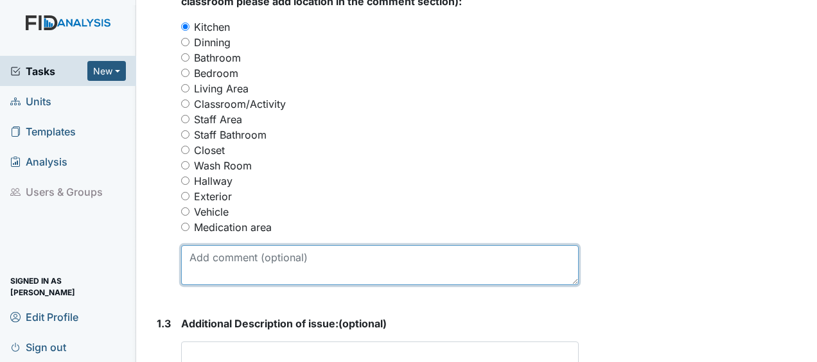
click at [254, 245] on textarea at bounding box center [380, 265] width 398 height 40
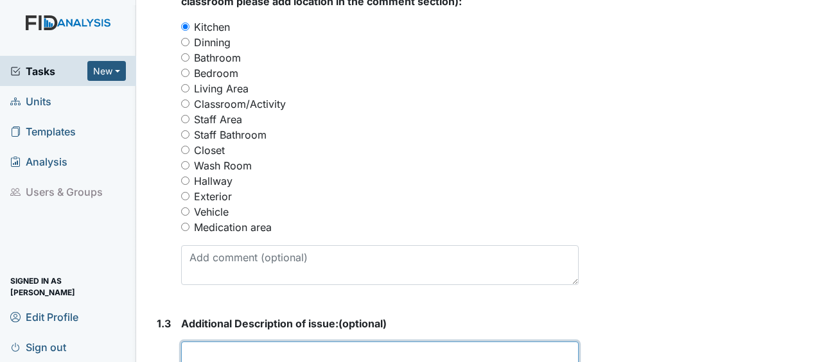
click at [197, 342] on textarea at bounding box center [380, 362] width 398 height 40
click at [197, 342] on textarea "stove" at bounding box center [380, 362] width 398 height 40
click at [226, 342] on textarea "stove" at bounding box center [380, 362] width 398 height 40
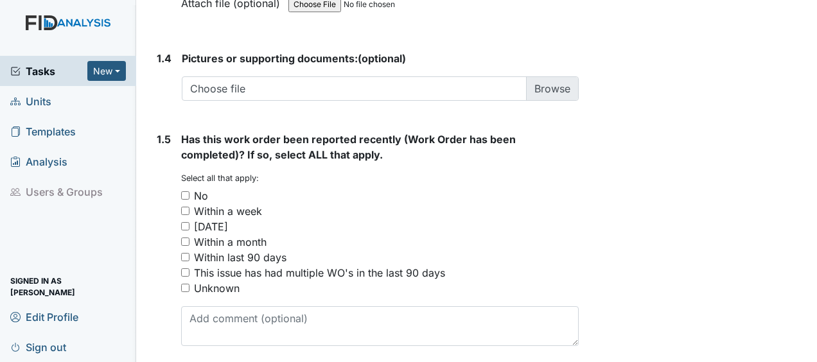
scroll to position [1026, 0]
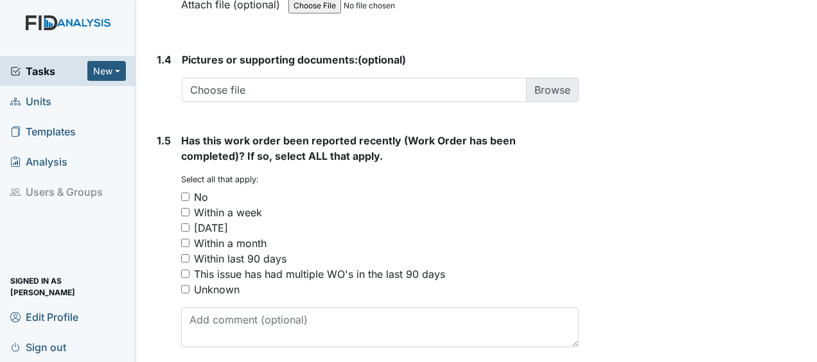
type textarea "stove does not work"
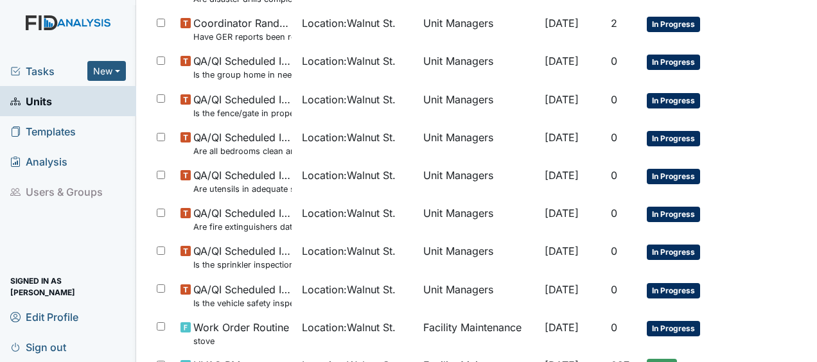
scroll to position [993, 0]
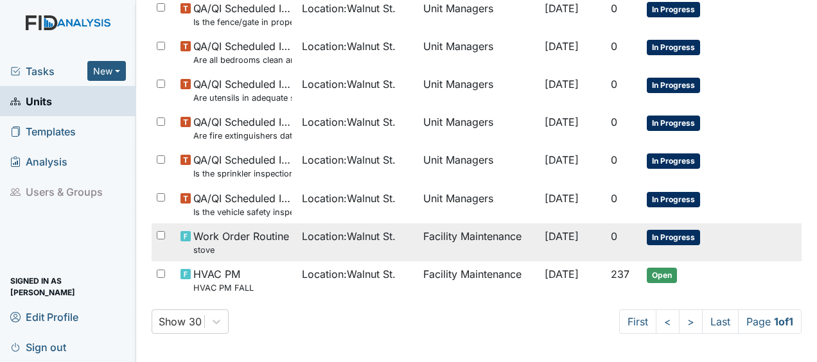
click at [667, 233] on span "In Progress" at bounding box center [673, 237] width 53 height 15
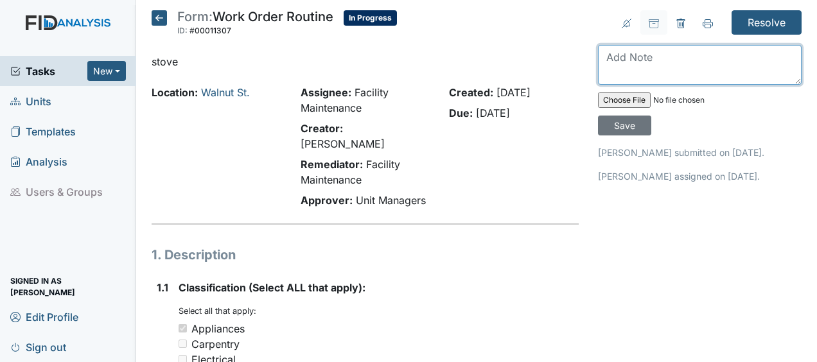
click at [617, 64] on textarea at bounding box center [700, 65] width 204 height 40
type textarea "replaced stove JB"
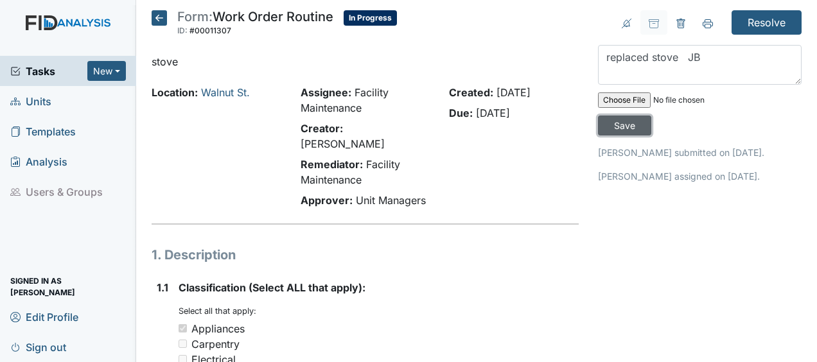
click at [619, 125] on input "Save" at bounding box center [624, 126] width 53 height 20
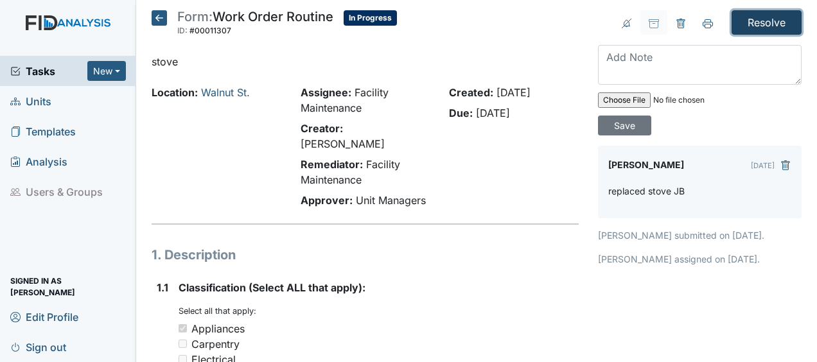
click at [758, 13] on input "Resolve" at bounding box center [767, 22] width 70 height 24
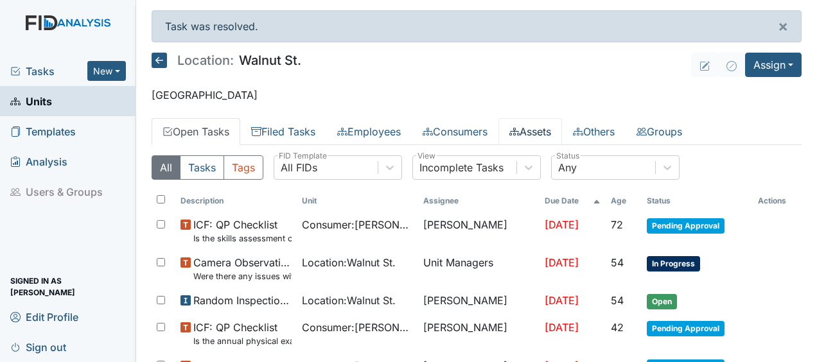
click at [547, 129] on link "Assets" at bounding box center [530, 131] width 64 height 27
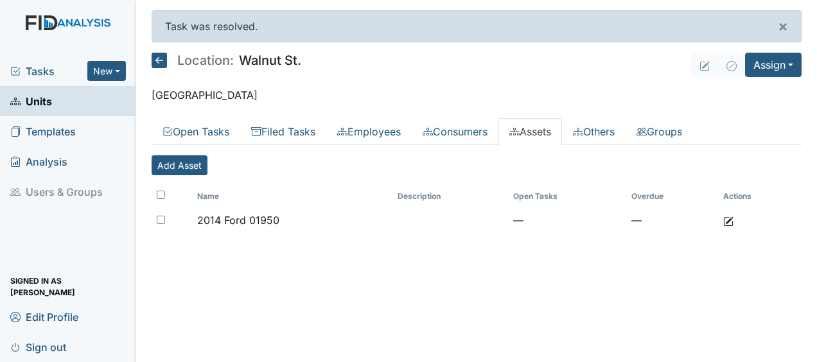
click at [547, 129] on link "Assets" at bounding box center [530, 131] width 64 height 27
click at [466, 131] on link "Consumers" at bounding box center [455, 131] width 87 height 27
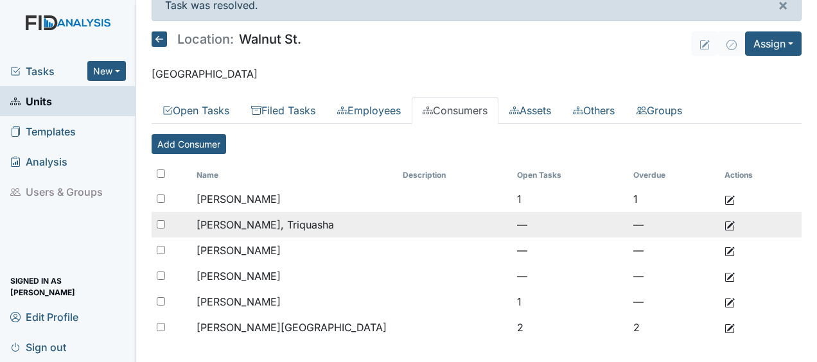
scroll to position [28, 0]
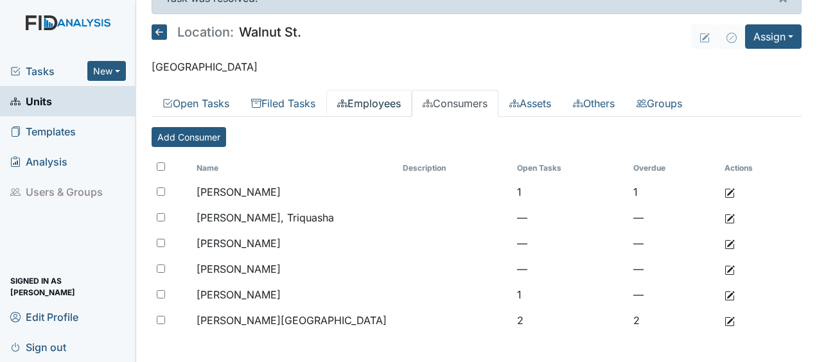
click at [382, 100] on link "Employees" at bounding box center [368, 103] width 85 height 27
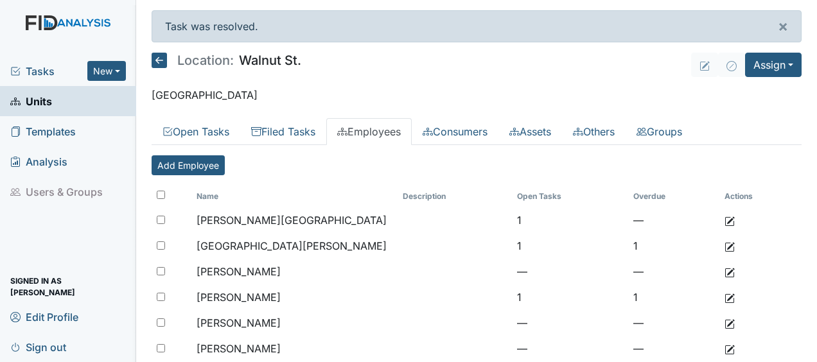
click at [159, 64] on icon at bounding box center [159, 60] width 15 height 15
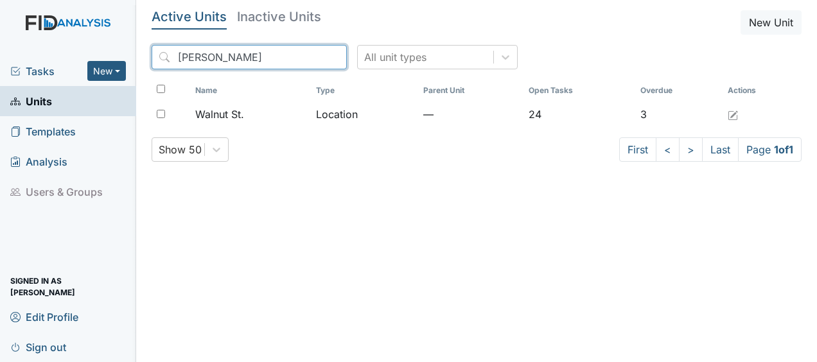
click at [307, 58] on input "waln" at bounding box center [249, 57] width 195 height 24
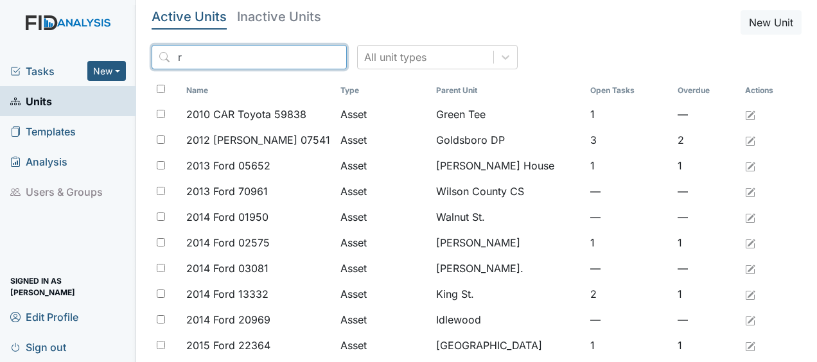
click at [307, 58] on input "r" at bounding box center [249, 57] width 195 height 24
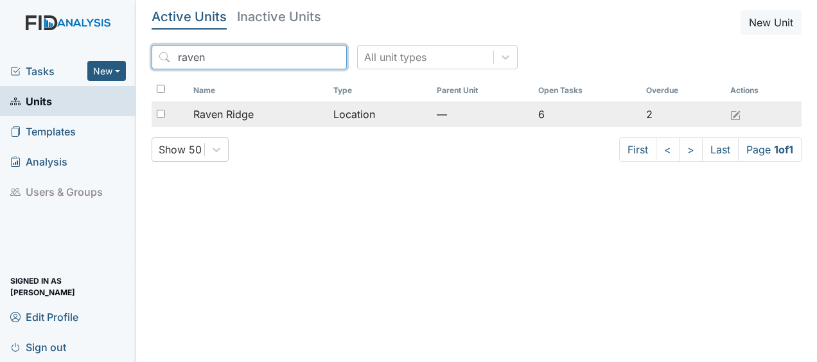
type input "raven"
click at [243, 114] on span "Raven Ridge" at bounding box center [223, 114] width 60 height 15
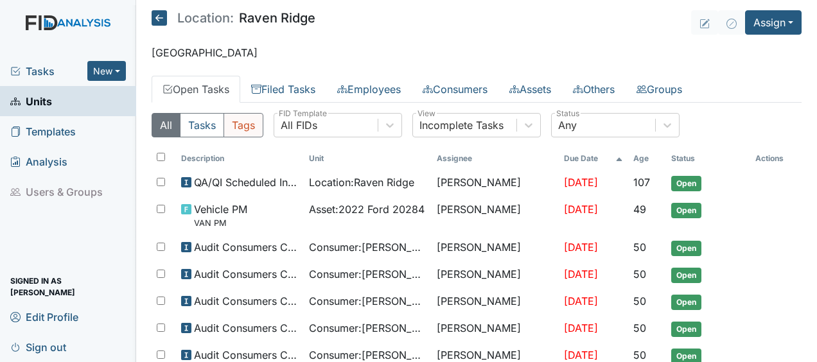
drag, startPoint x: 0, startPoint y: 0, endPoint x: 243, endPoint y: 116, distance: 268.9
click at [243, 116] on button "Tags" at bounding box center [244, 125] width 40 height 24
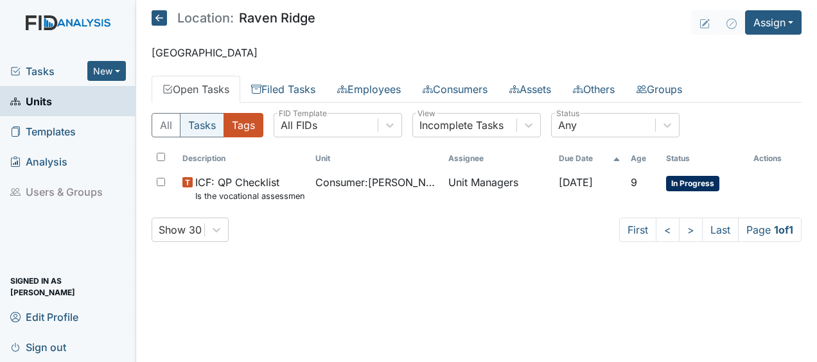
click at [198, 130] on button "Tasks" at bounding box center [202, 125] width 44 height 24
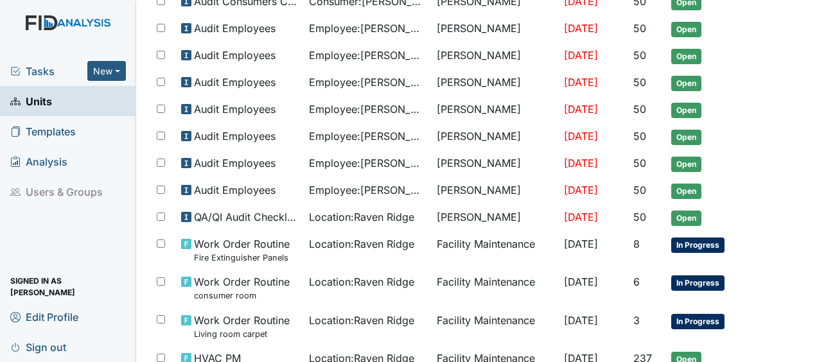
scroll to position [460, 0]
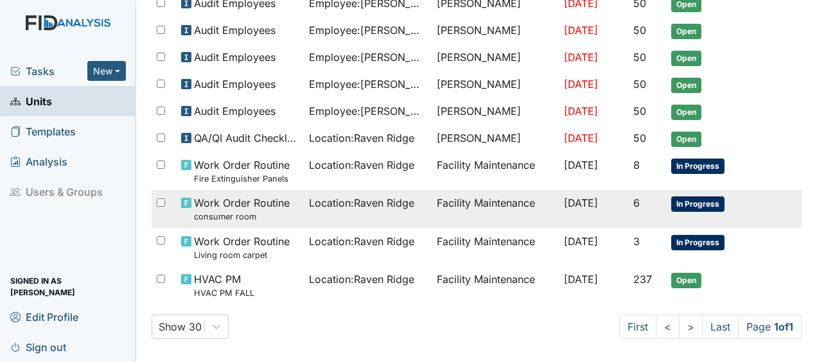
click at [225, 198] on span "Work Order Routine consumer room" at bounding box center [242, 209] width 96 height 28
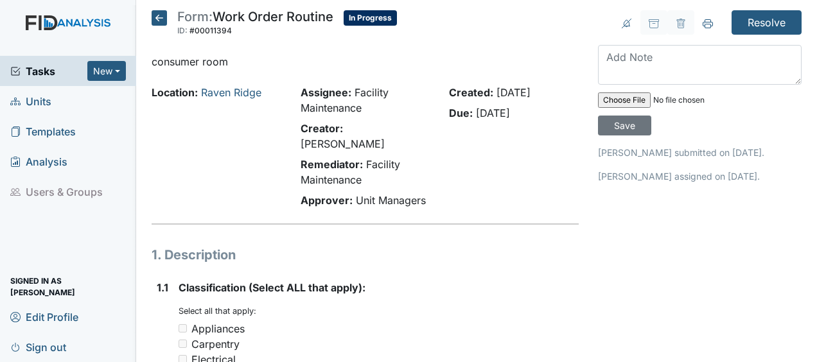
click at [157, 14] on icon at bounding box center [159, 17] width 15 height 15
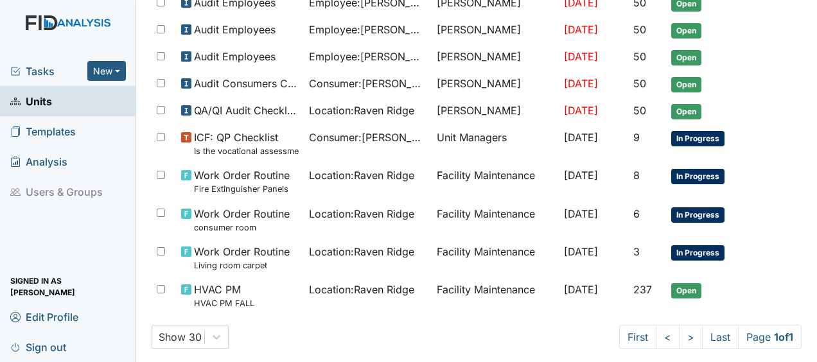
scroll to position [498, 0]
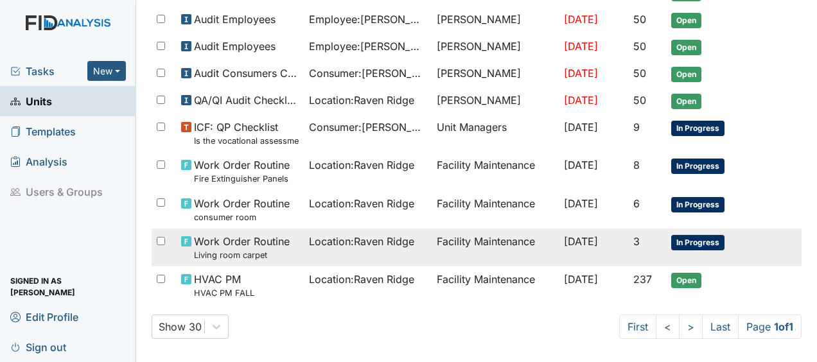
click at [249, 234] on span "Work Order Routine Living room carpet" at bounding box center [242, 248] width 96 height 28
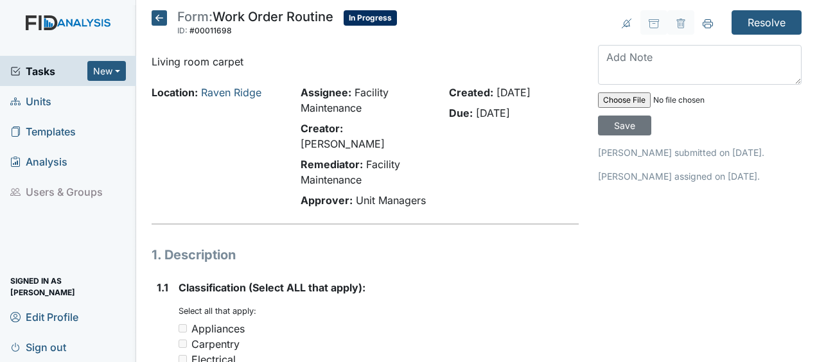
click at [249, 245] on h1 "1. Description" at bounding box center [365, 254] width 427 height 19
drag, startPoint x: 0, startPoint y: 0, endPoint x: 249, endPoint y: 234, distance: 341.7
click at [249, 245] on h1 "1. Description" at bounding box center [365, 254] width 427 height 19
click at [157, 17] on icon at bounding box center [159, 17] width 15 height 15
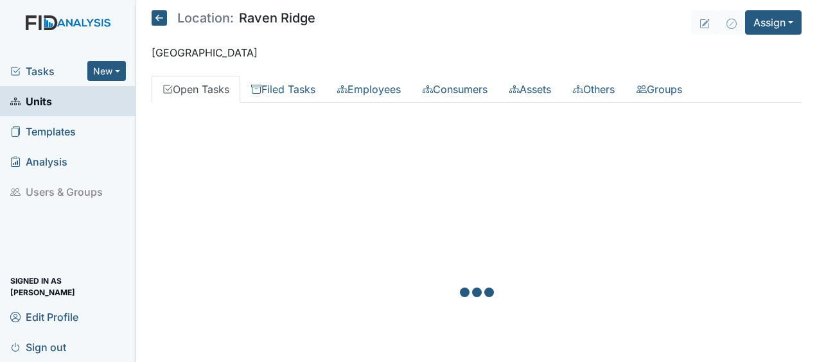
click at [157, 17] on icon at bounding box center [159, 17] width 15 height 15
